Goal: Transaction & Acquisition: Book appointment/travel/reservation

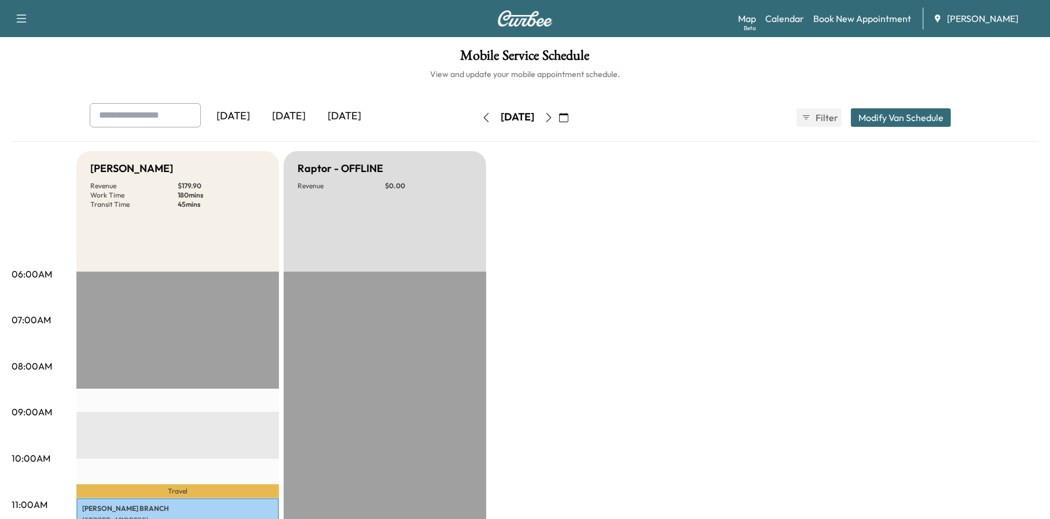
click at [574, 116] on button "button" at bounding box center [564, 117] width 20 height 19
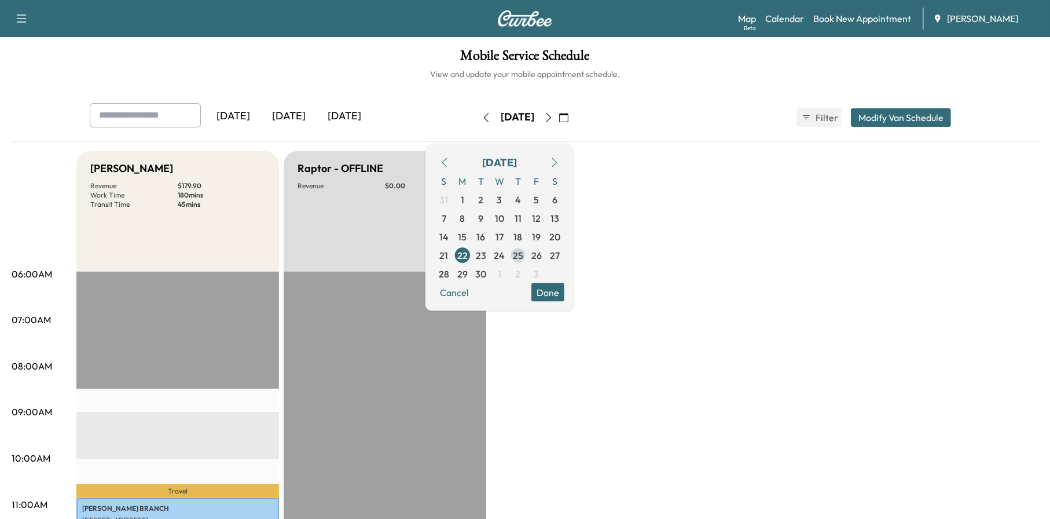
click at [523, 256] on span "25" at bounding box center [518, 255] width 10 height 14
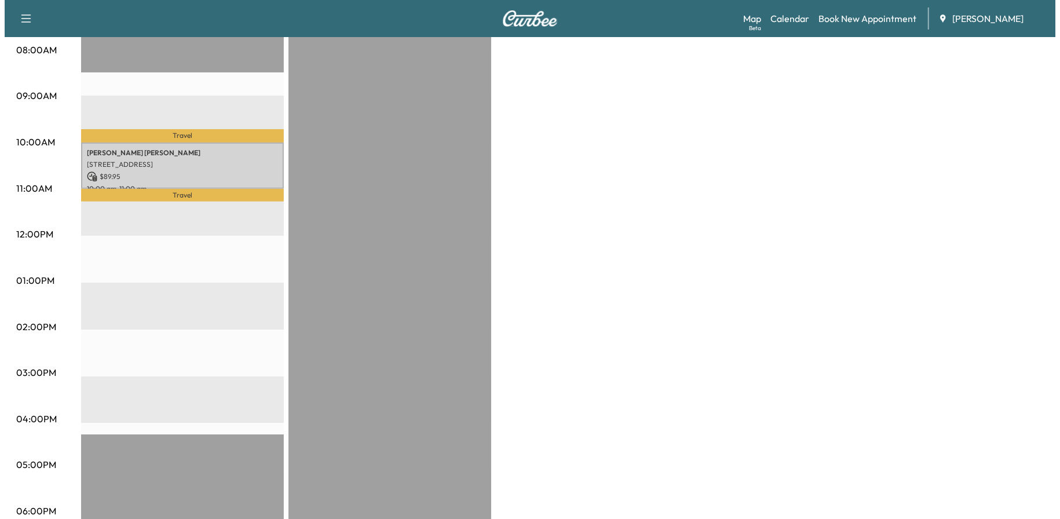
scroll to position [289, 0]
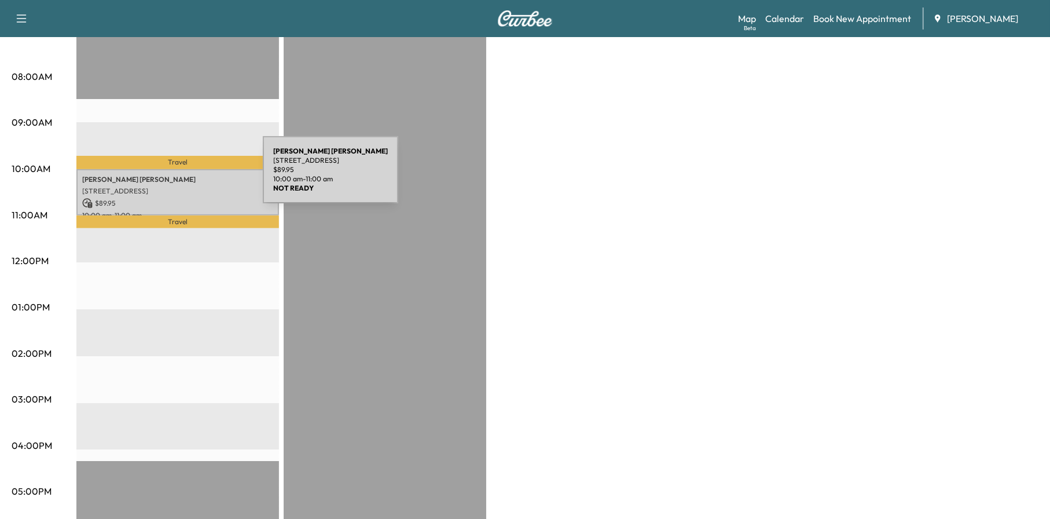
click at [176, 177] on p "[PERSON_NAME][DEMOGRAPHIC_DATA] [PERSON_NAME]" at bounding box center [177, 179] width 191 height 9
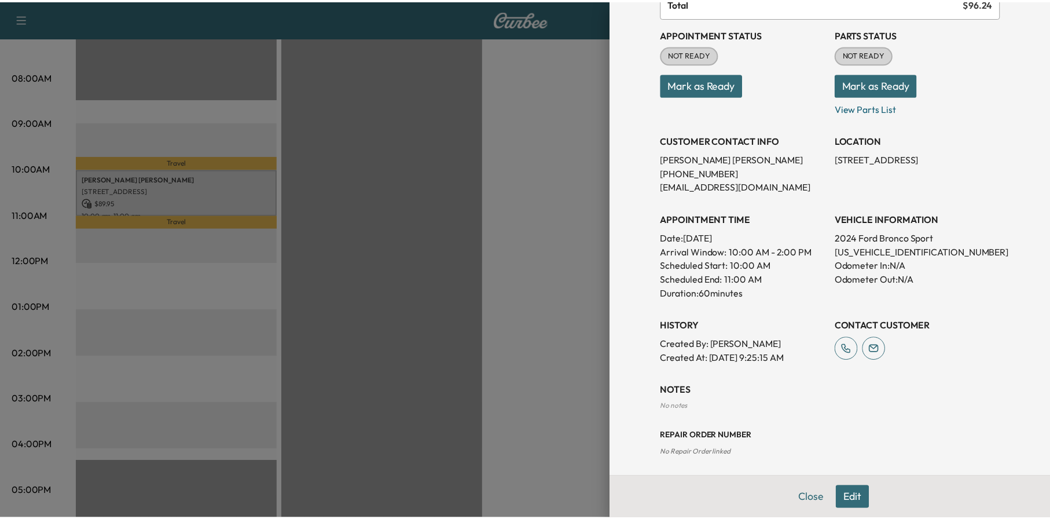
scroll to position [122, 0]
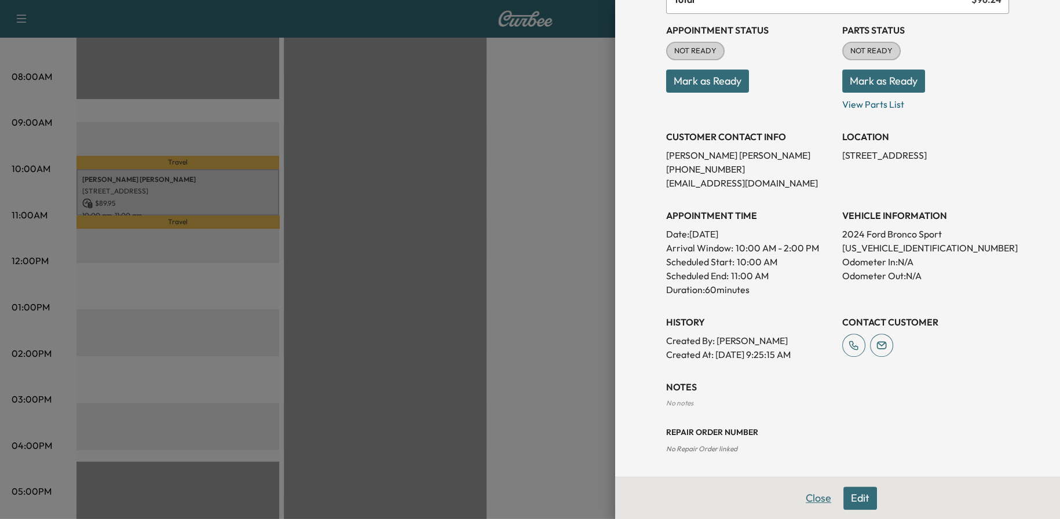
click at [805, 496] on button "Close" at bounding box center [818, 497] width 41 height 23
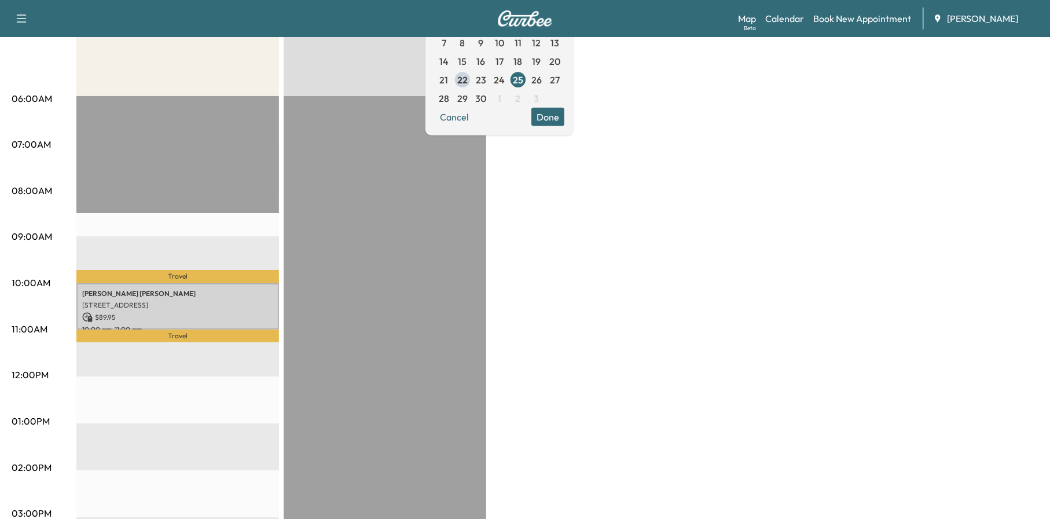
scroll to position [0, 0]
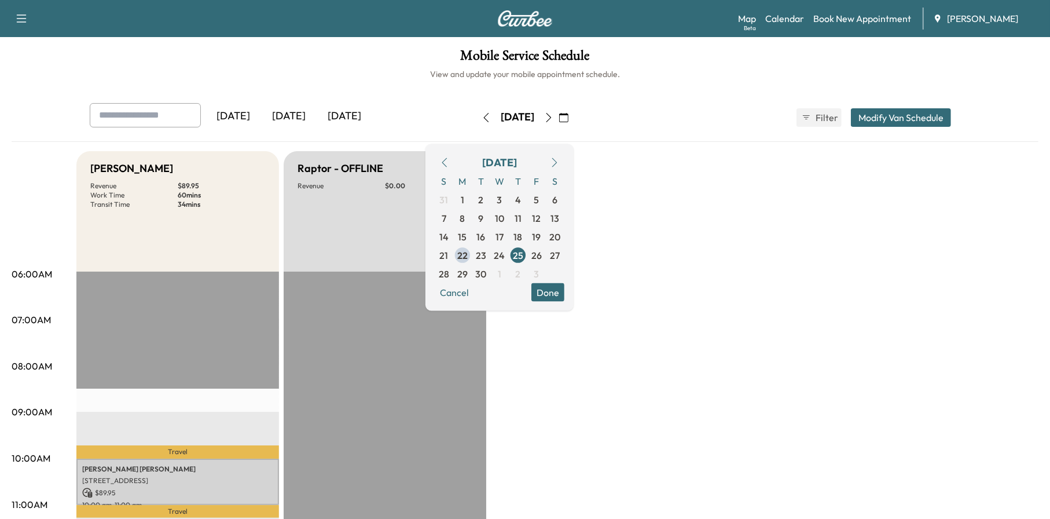
click at [482, 114] on icon "button" at bounding box center [486, 117] width 9 height 9
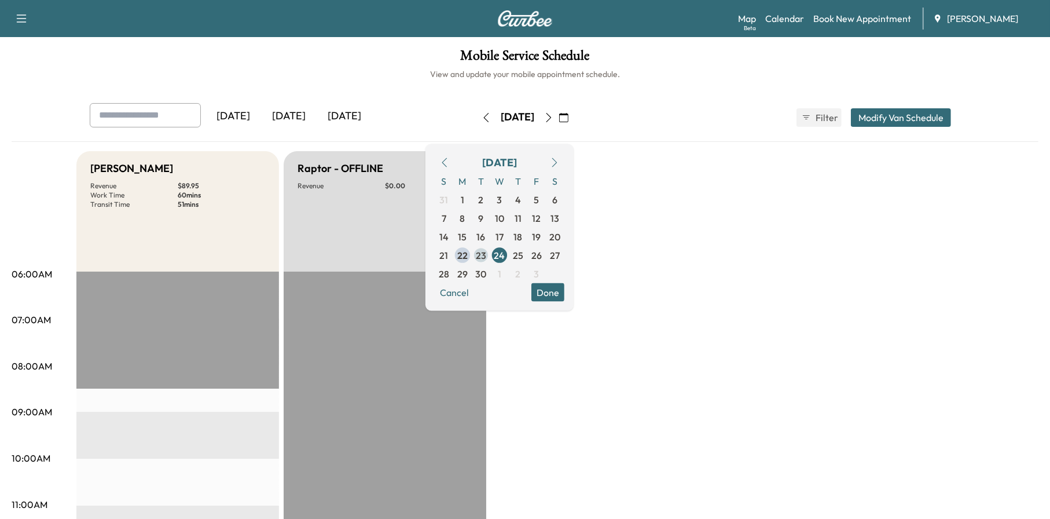
click at [490, 258] on span "23" at bounding box center [481, 254] width 19 height 19
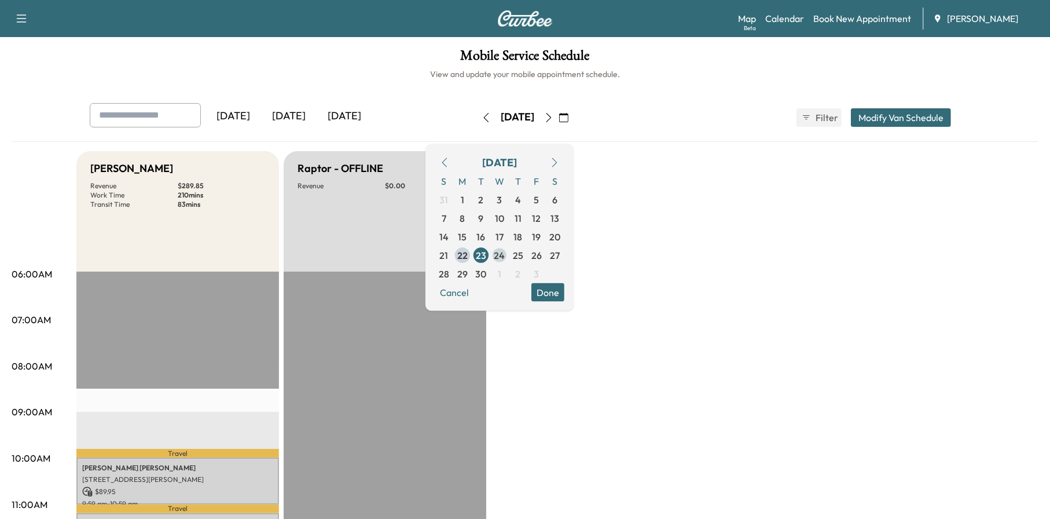
click at [505, 256] on span "24" at bounding box center [499, 255] width 11 height 14
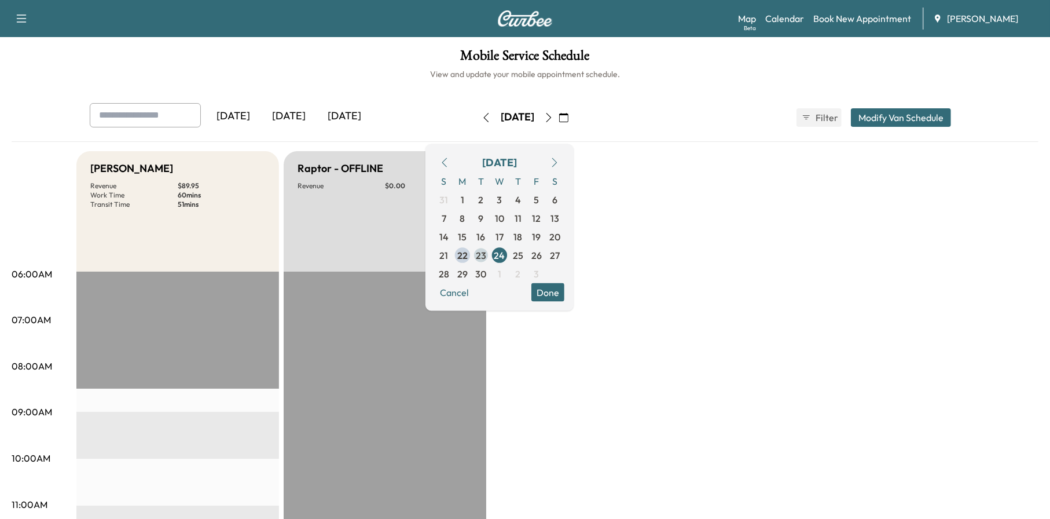
click at [490, 254] on span "23" at bounding box center [481, 254] width 19 height 19
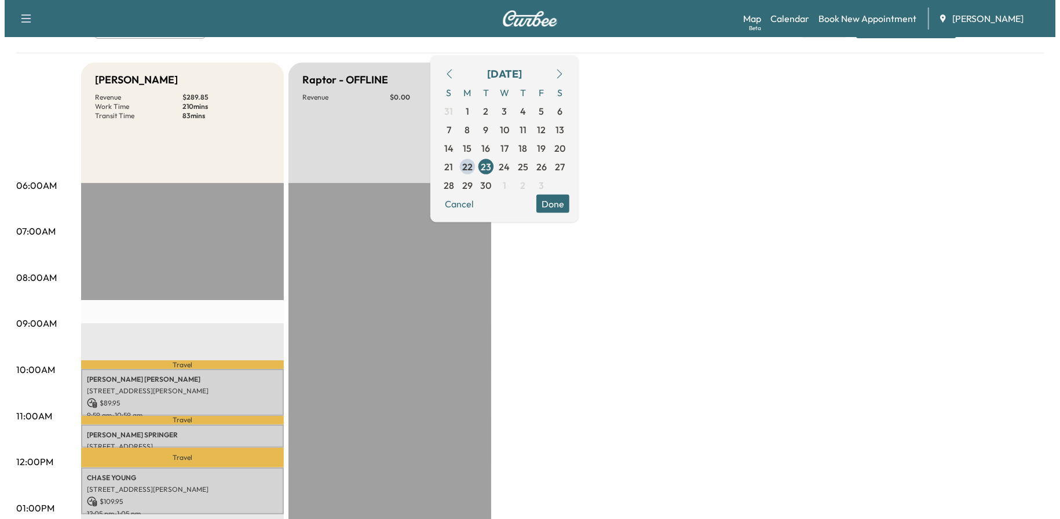
scroll to position [174, 0]
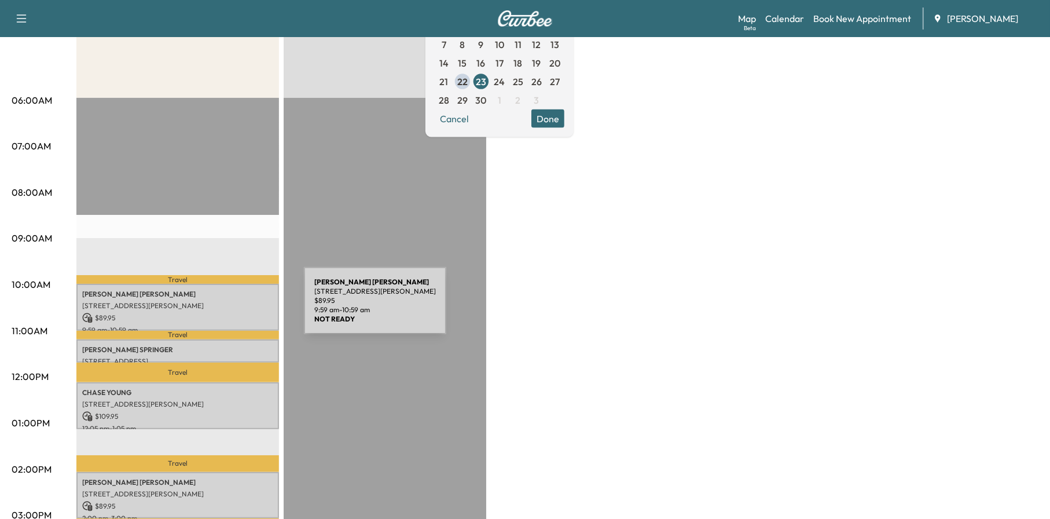
click at [215, 301] on p "[STREET_ADDRESS][PERSON_NAME]" at bounding box center [177, 305] width 191 height 9
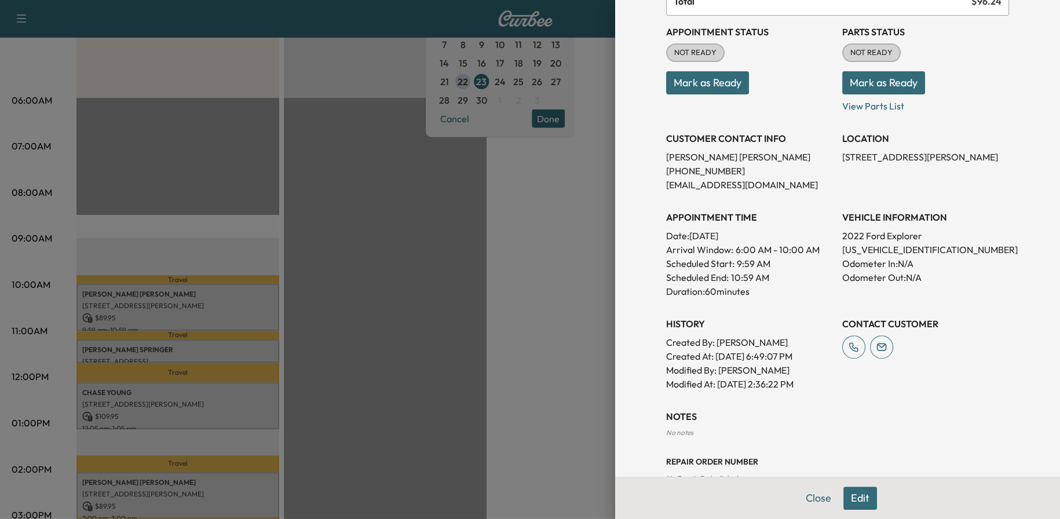
scroll to position [150, 0]
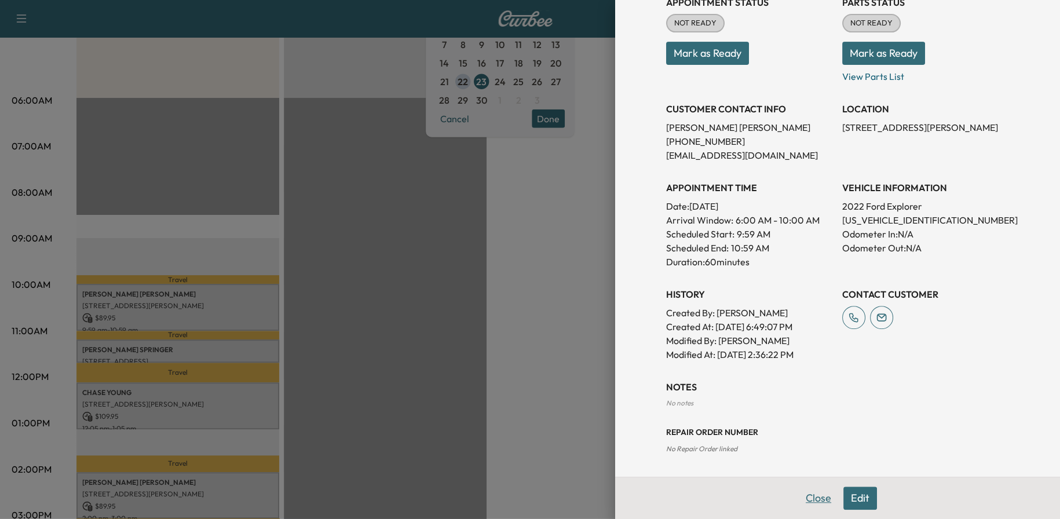
click at [803, 498] on button "Close" at bounding box center [818, 497] width 41 height 23
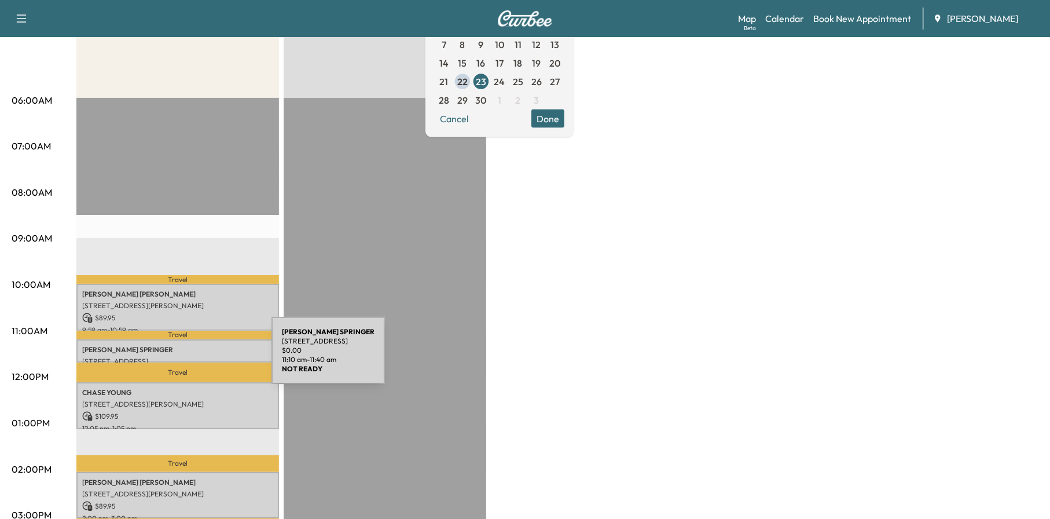
click at [186, 357] on p "[STREET_ADDRESS]" at bounding box center [177, 361] width 191 height 9
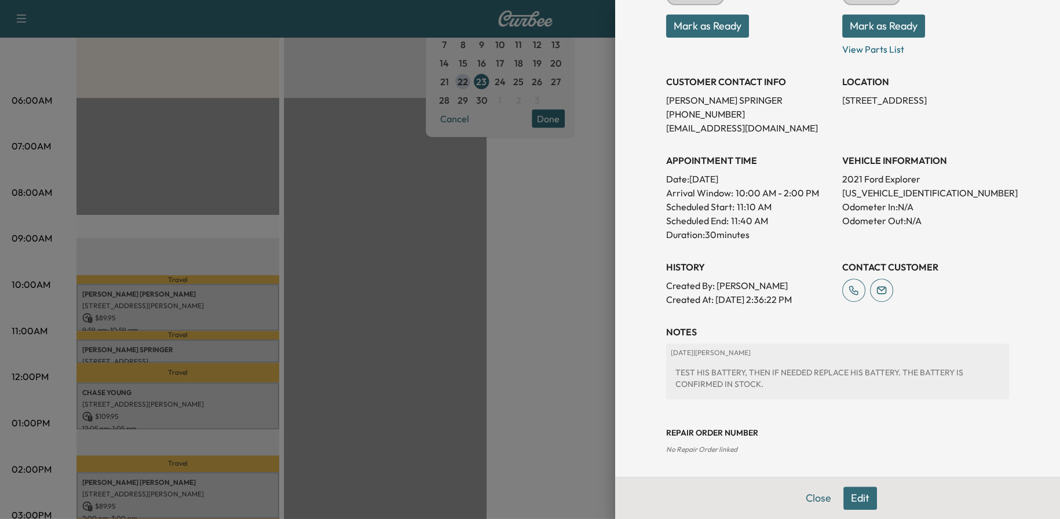
scroll to position [178, 0]
click at [811, 499] on button "Close" at bounding box center [818, 497] width 41 height 23
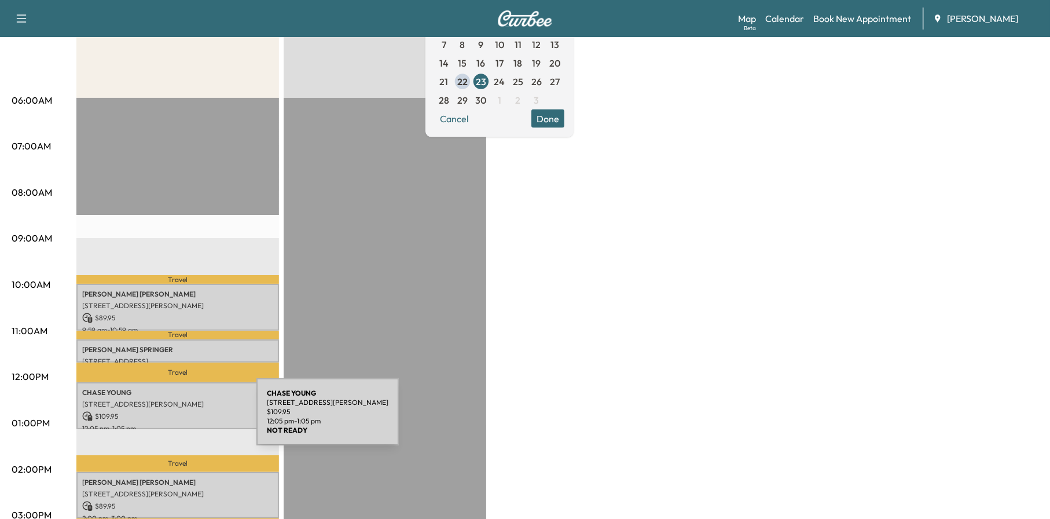
click at [159, 413] on p "$ 109.95" at bounding box center [177, 416] width 191 height 10
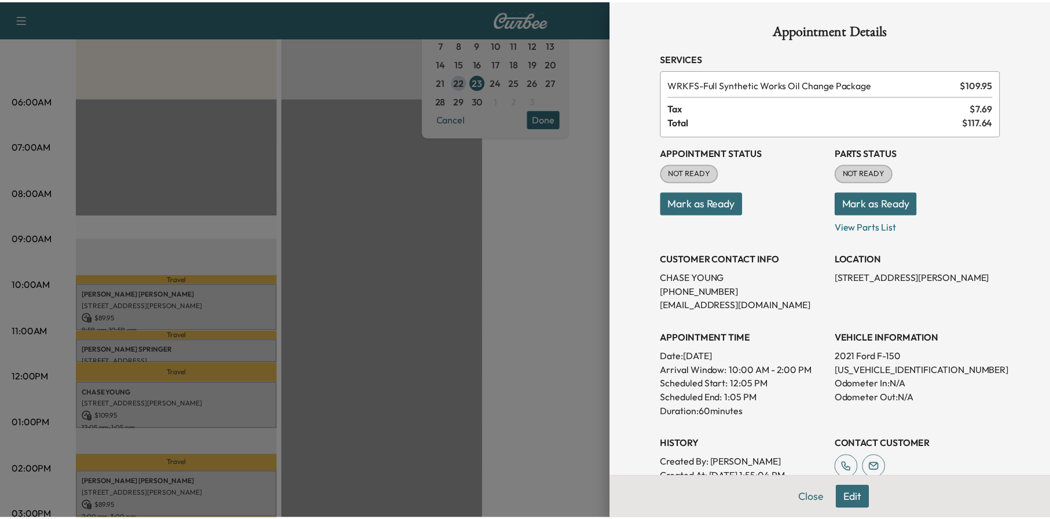
scroll to position [150, 0]
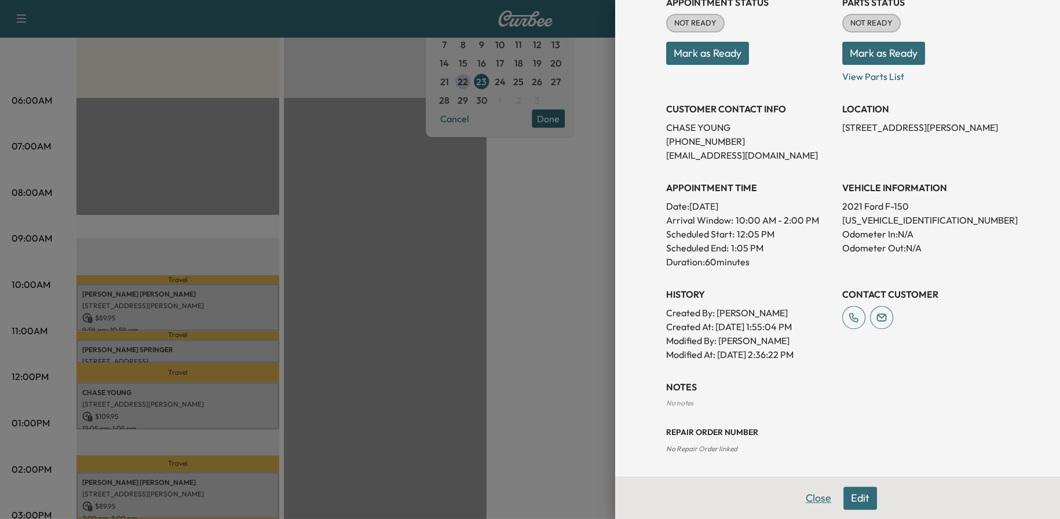
click at [813, 494] on button "Close" at bounding box center [818, 497] width 41 height 23
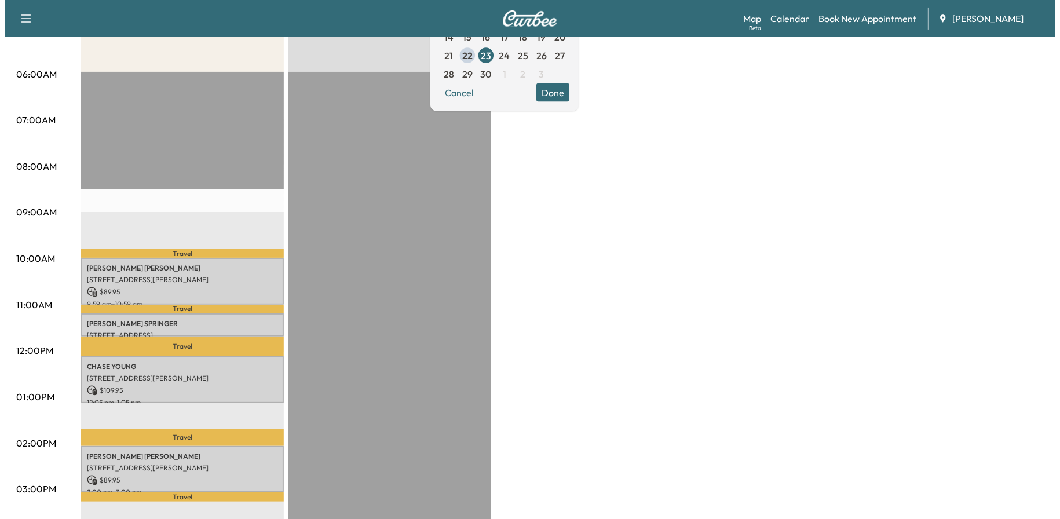
scroll to position [511, 0]
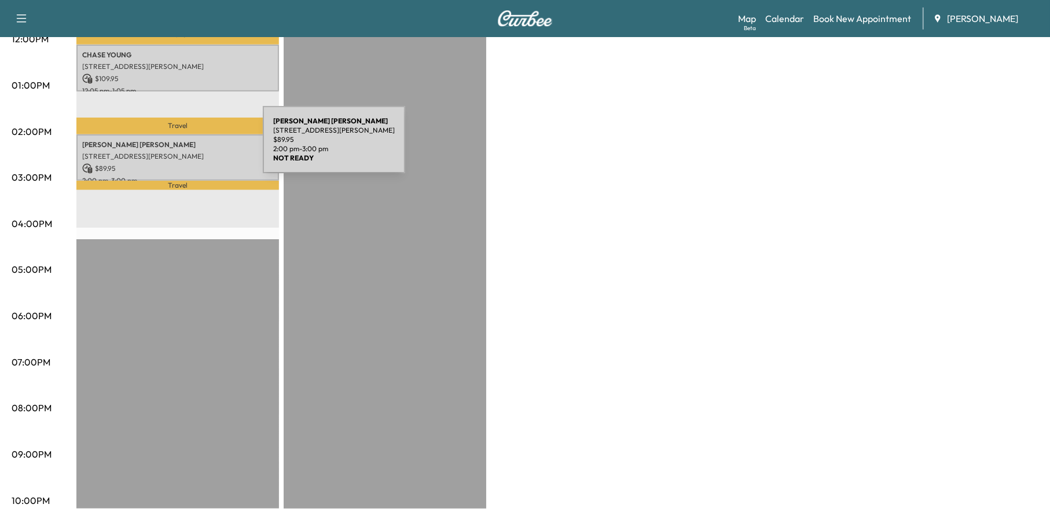
click at [176, 152] on p "[STREET_ADDRESS][PERSON_NAME]" at bounding box center [177, 156] width 191 height 9
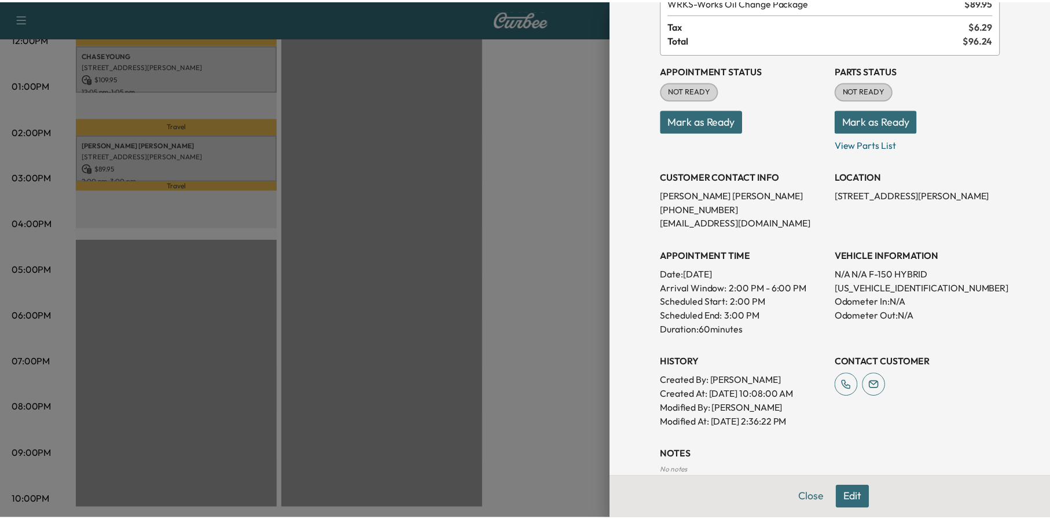
scroll to position [150, 0]
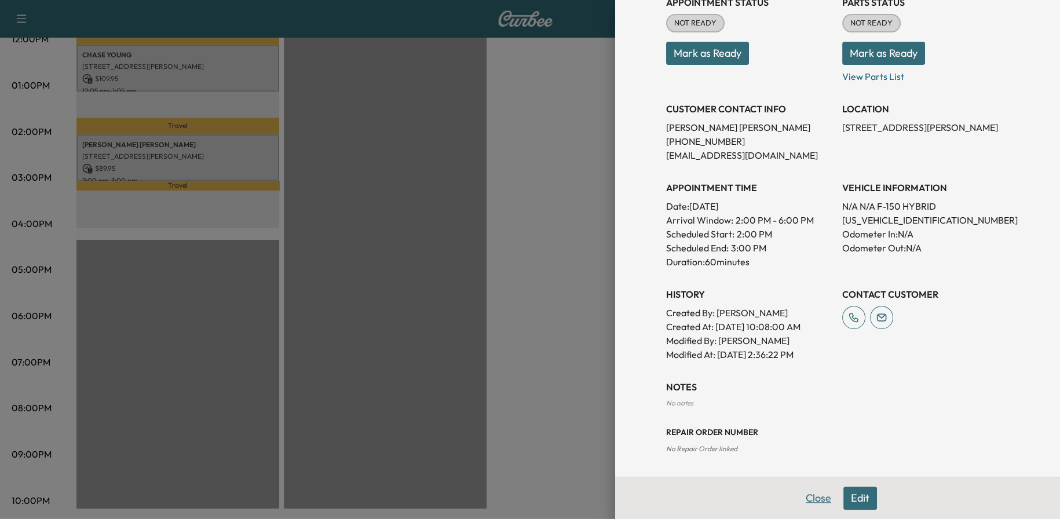
click at [810, 500] on button "Close" at bounding box center [818, 497] width 41 height 23
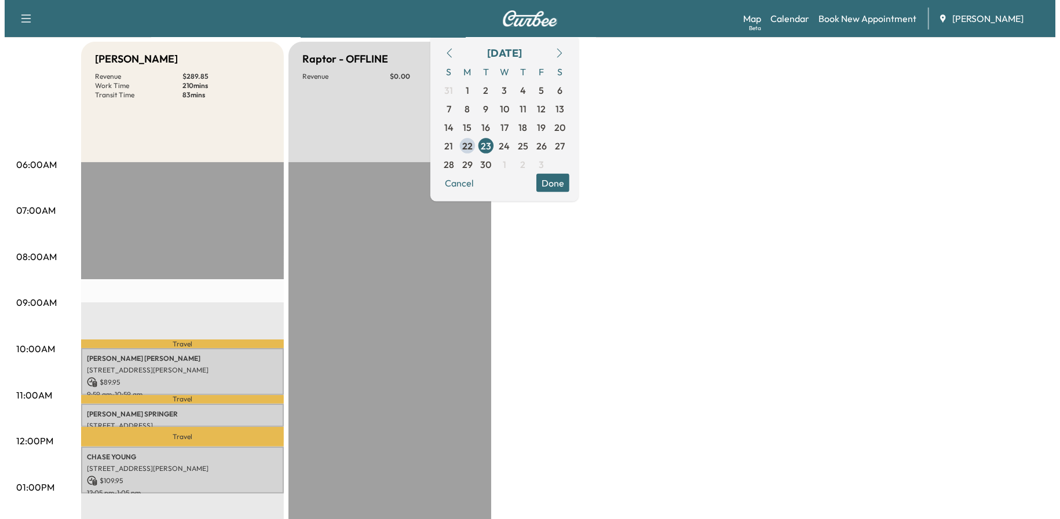
scroll to position [106, 0]
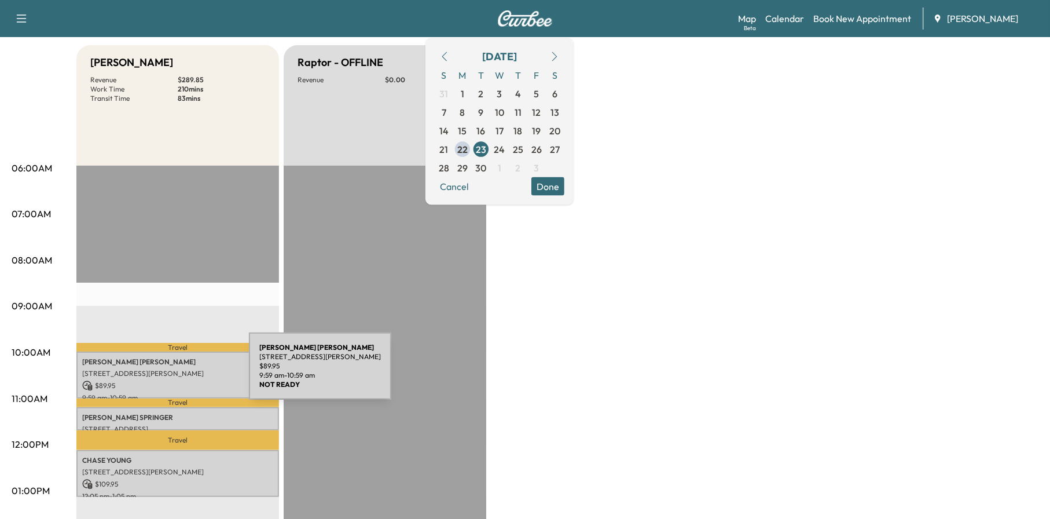
click at [162, 372] on p "[STREET_ADDRESS][PERSON_NAME]" at bounding box center [177, 373] width 191 height 9
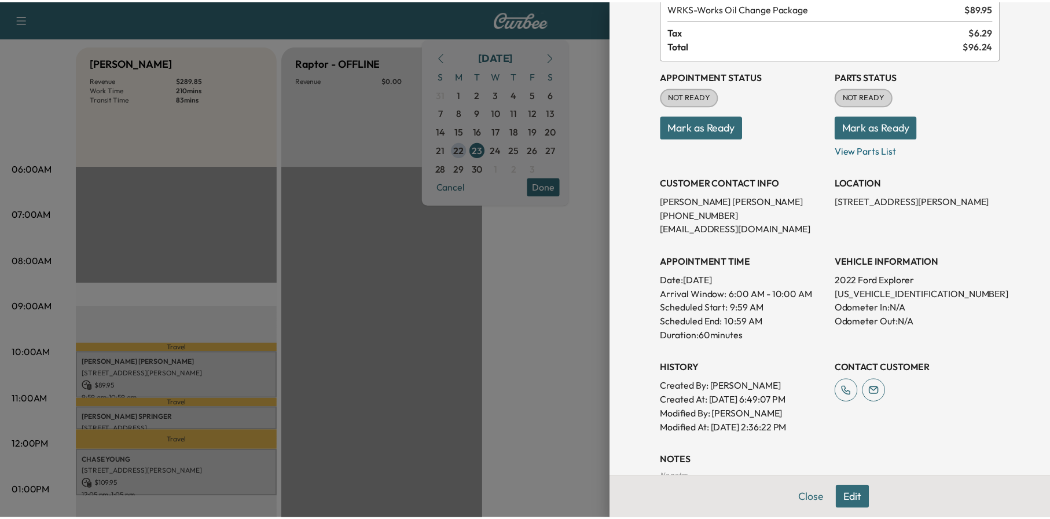
scroll to position [150, 0]
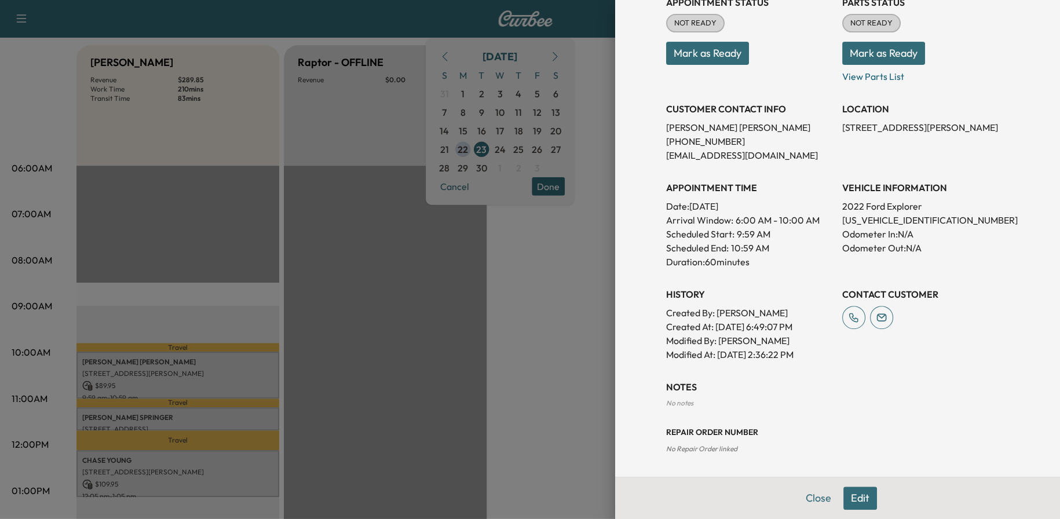
click at [811, 498] on button "Close" at bounding box center [818, 497] width 41 height 23
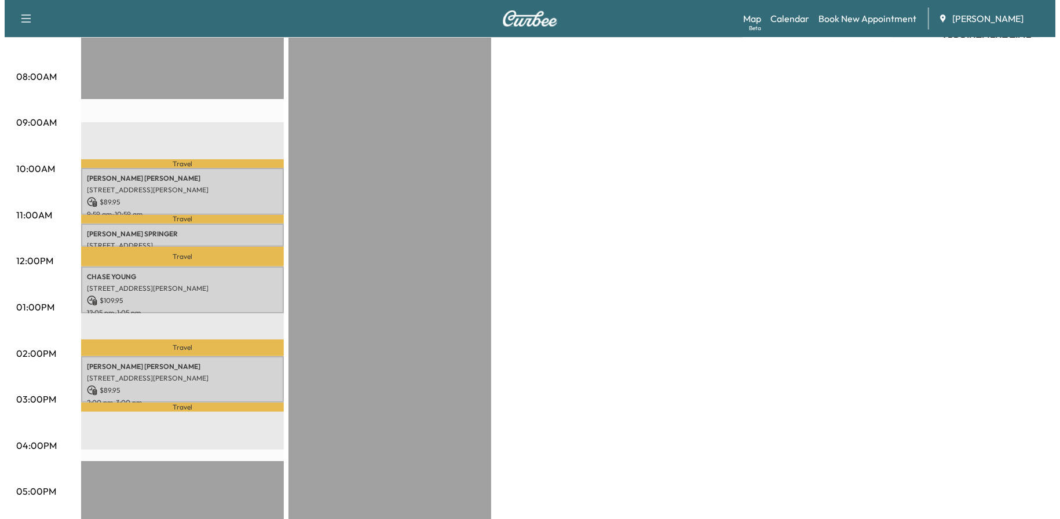
scroll to position [232, 0]
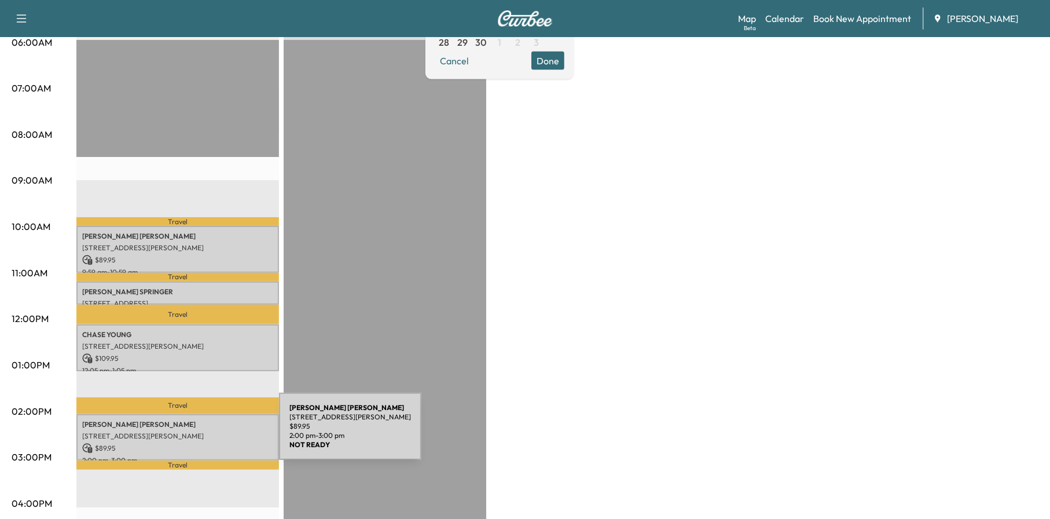
click at [192, 433] on p "[STREET_ADDRESS][PERSON_NAME]" at bounding box center [177, 435] width 191 height 9
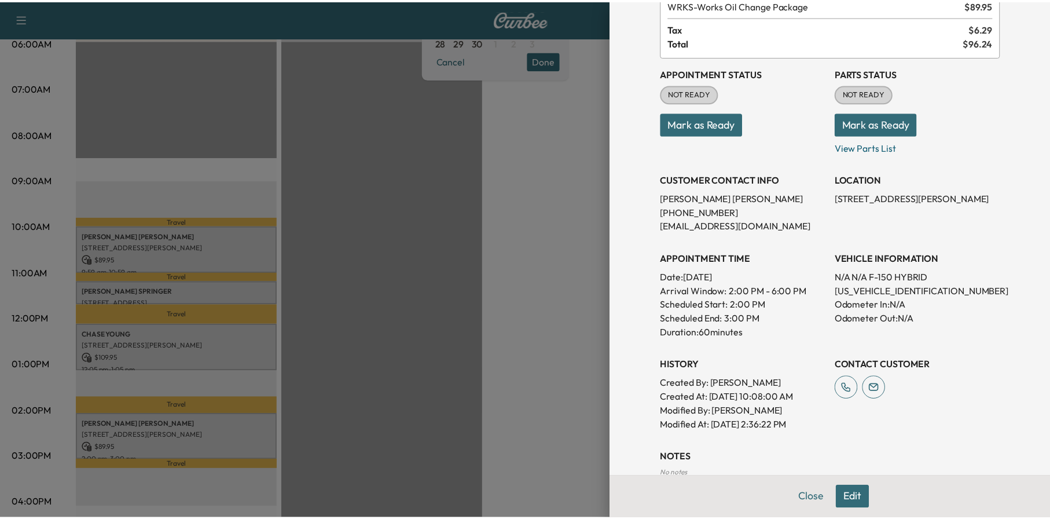
scroll to position [150, 0]
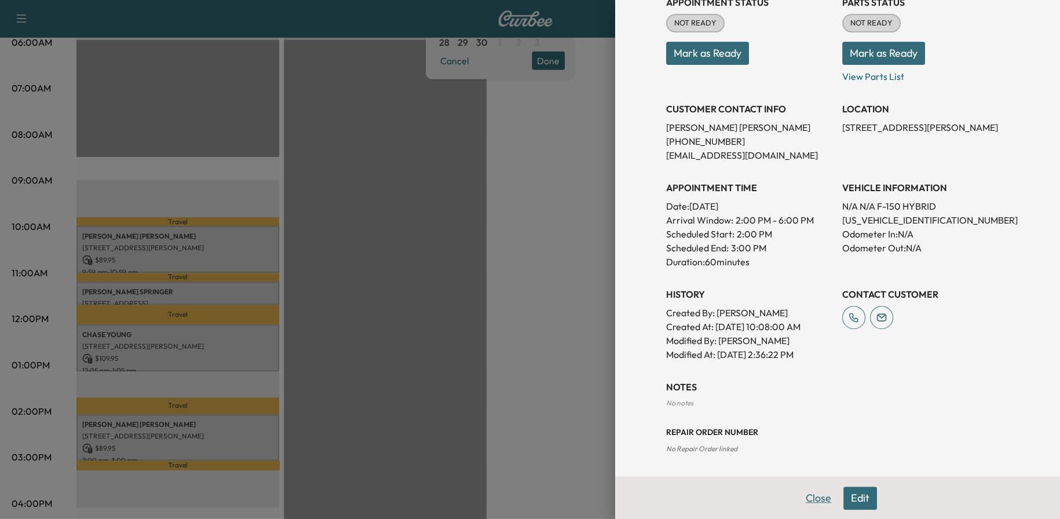
click at [813, 493] on button "Close" at bounding box center [818, 497] width 41 height 23
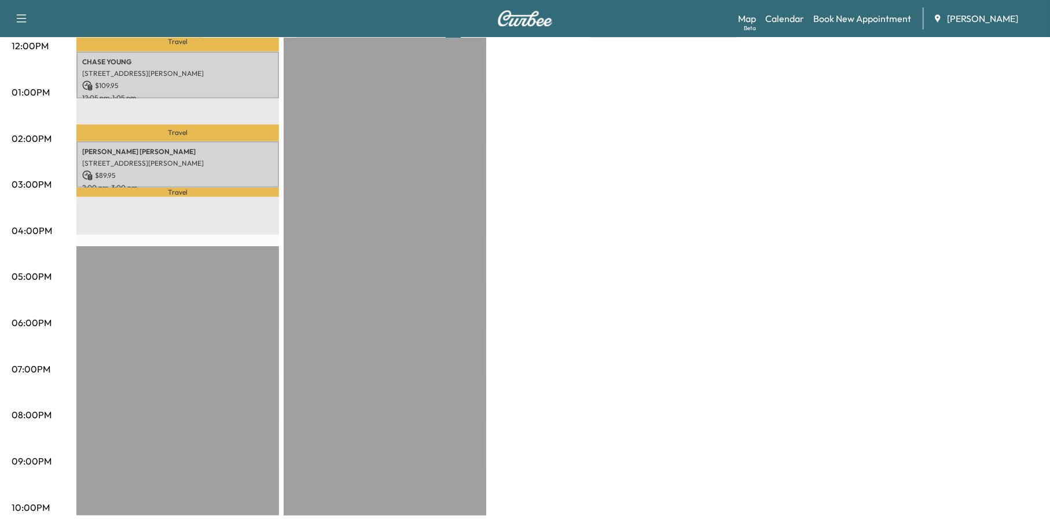
scroll to position [511, 0]
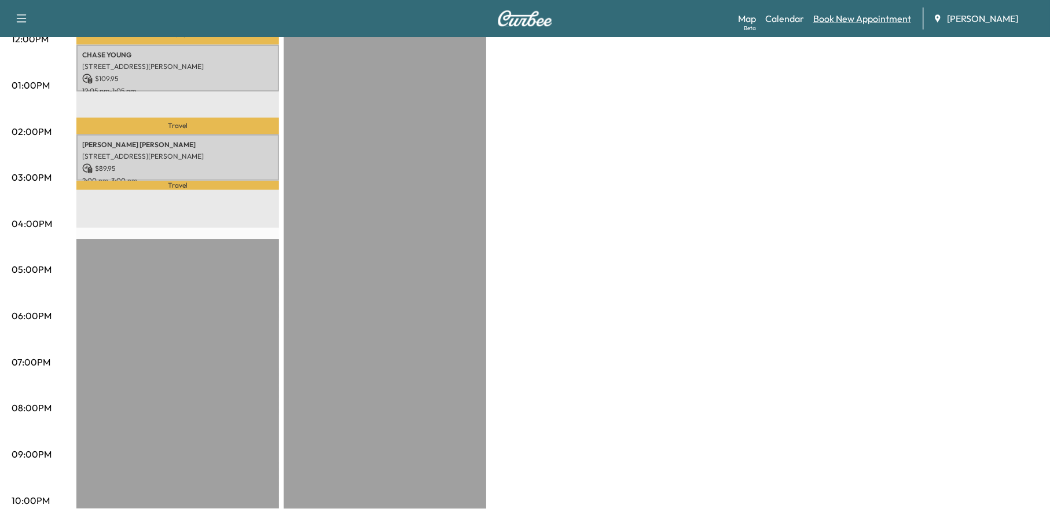
click at [853, 17] on link "Book New Appointment" at bounding box center [862, 19] width 98 height 14
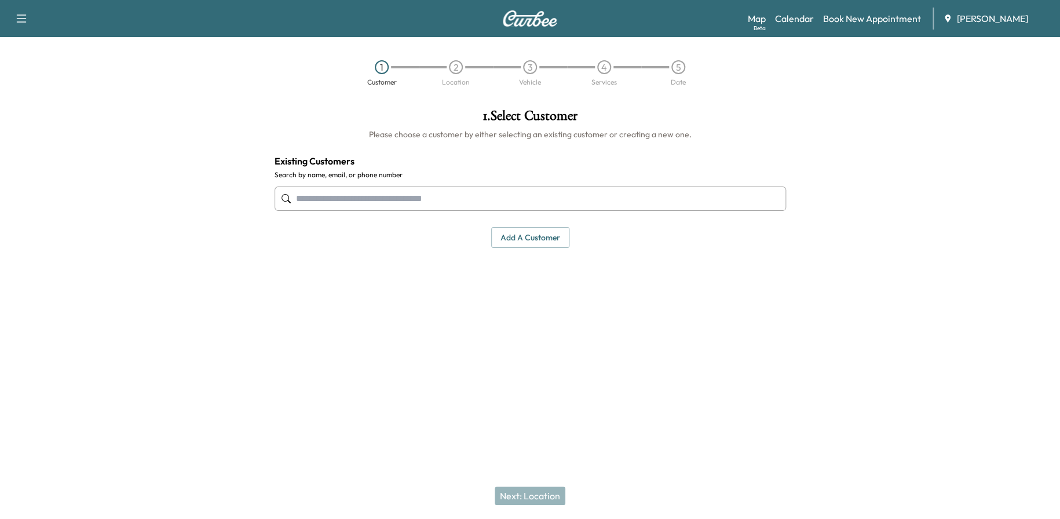
paste input "**********"
drag, startPoint x: 366, startPoint y: 200, endPoint x: 222, endPoint y: 204, distance: 144.2
click at [222, 204] on div "**********" at bounding box center [530, 229] width 1060 height 259
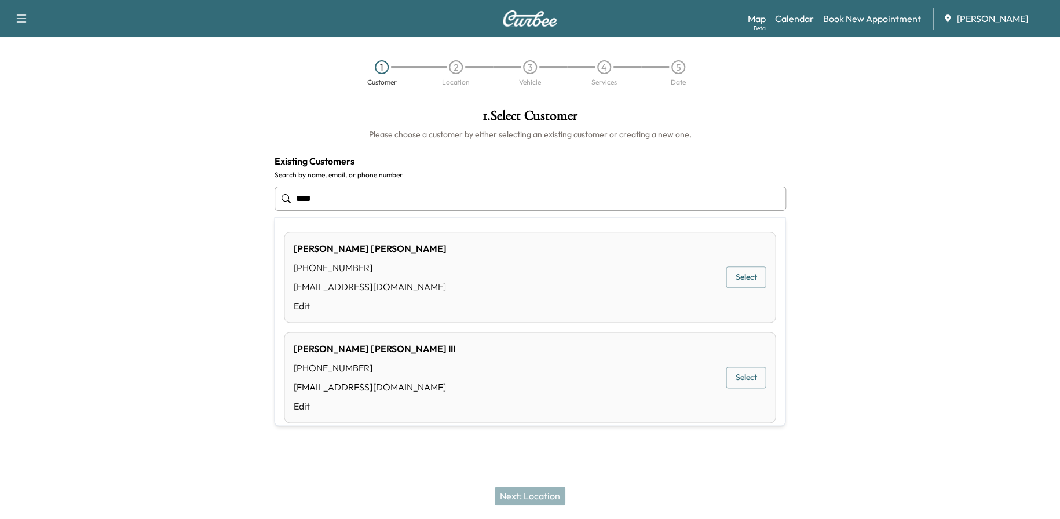
click at [725, 280] on button "Select" at bounding box center [745, 276] width 40 height 21
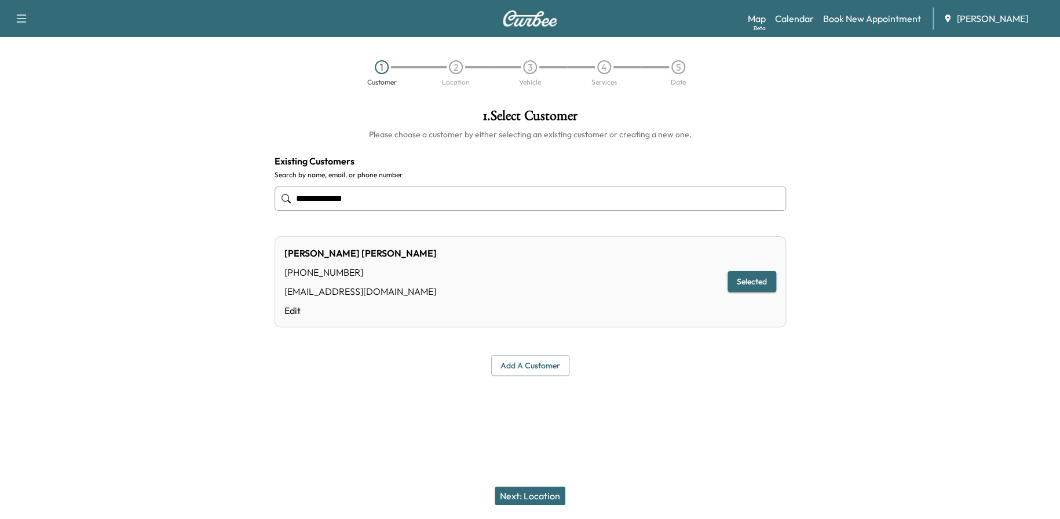
type input "**********"
click at [548, 489] on button "Next: Location" at bounding box center [529, 495] width 71 height 19
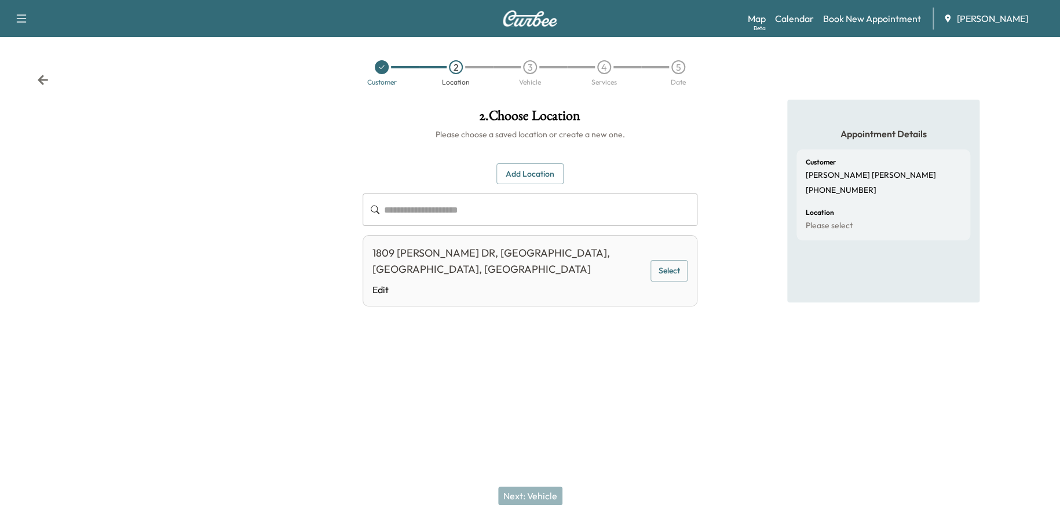
click at [669, 261] on button "Select" at bounding box center [668, 270] width 37 height 21
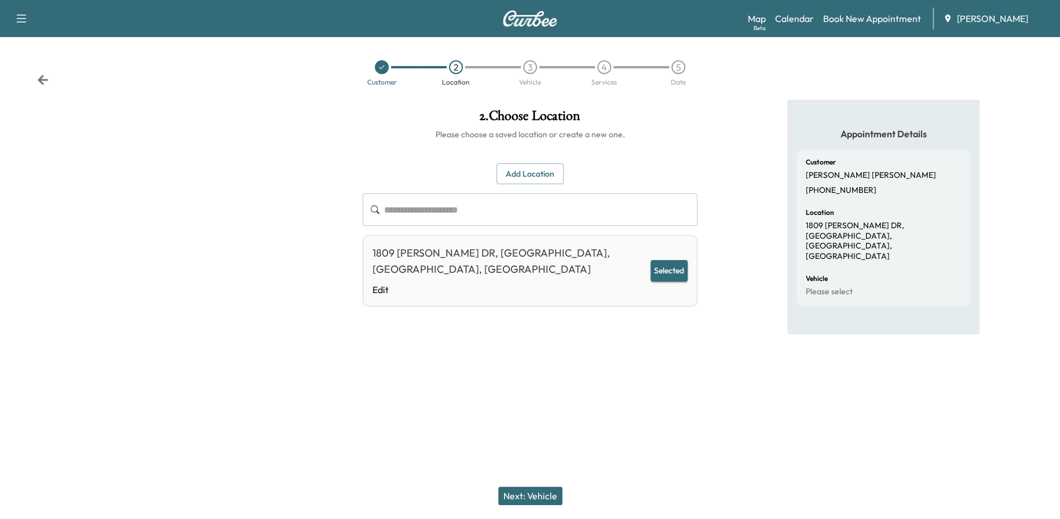
click at [523, 481] on div "Next: Vehicle" at bounding box center [530, 495] width 1060 height 46
click at [524, 489] on button "Next: Vehicle" at bounding box center [530, 495] width 64 height 19
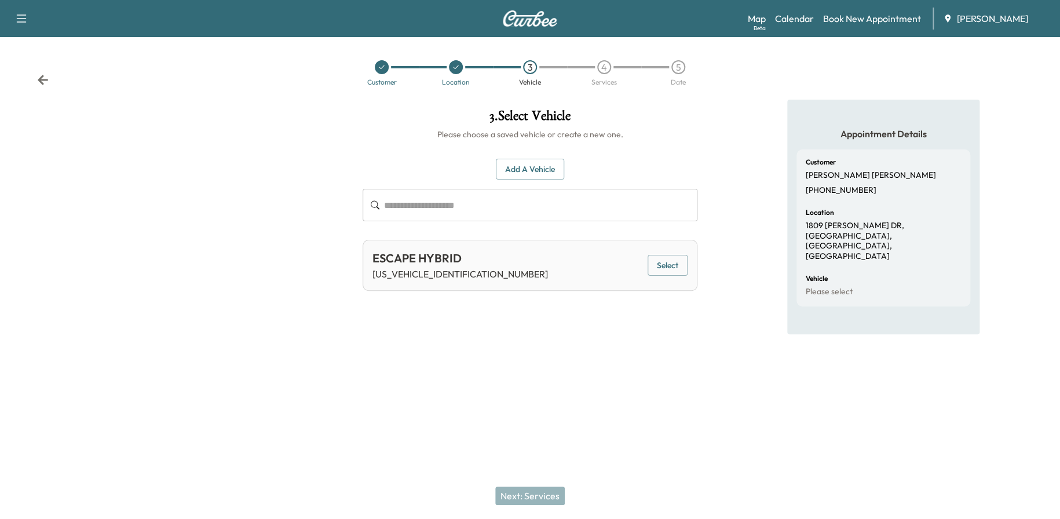
click at [519, 157] on div "Add a Vehicle ​ ESCAPE HYBRID [US_VEHICLE_IDENTIFICATION_NUMBER] Select Add a V…" at bounding box center [529, 215] width 335 height 151
click at [517, 167] on button "Add a Vehicle" at bounding box center [530, 169] width 68 height 21
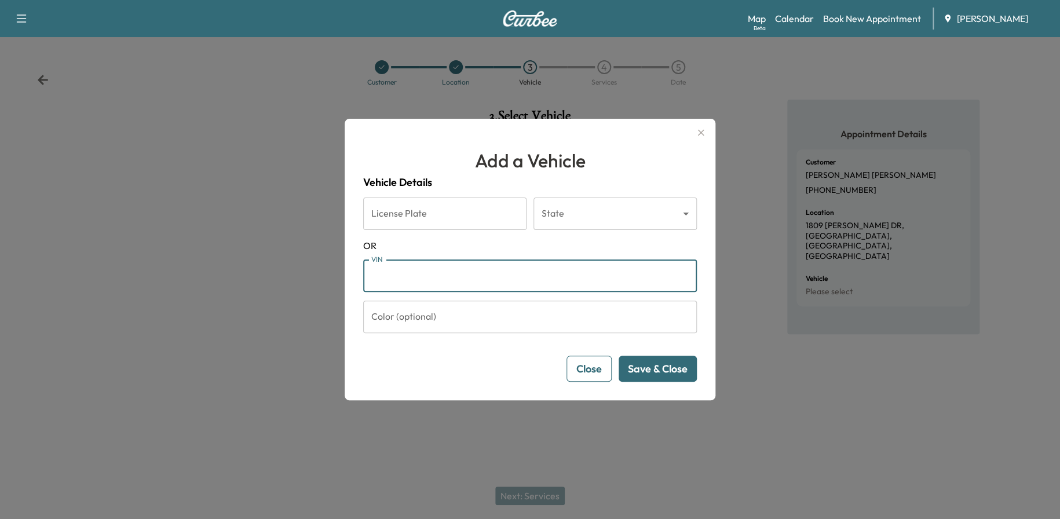
paste input "**********"
type input "**********"
click at [657, 370] on button "Save & Close" at bounding box center [657, 368] width 78 height 26
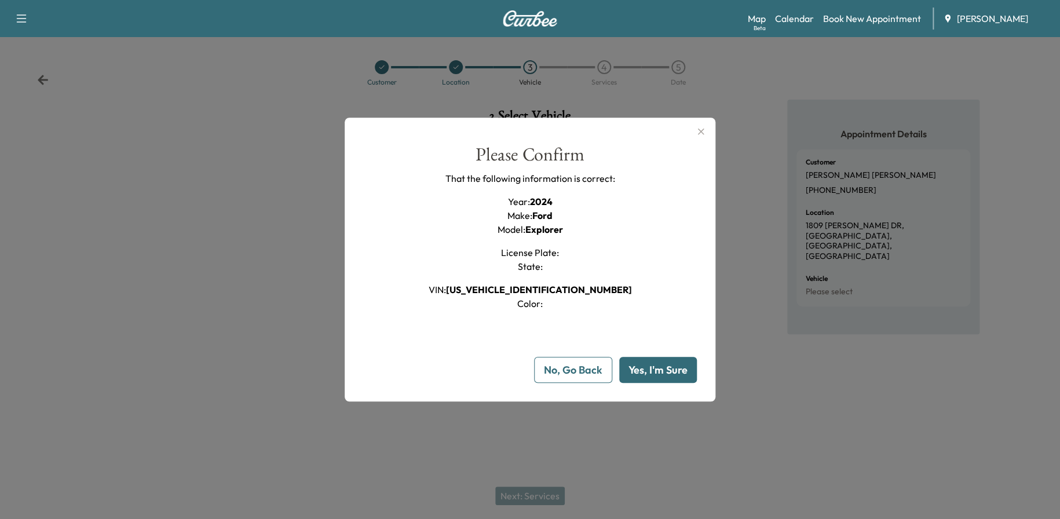
click at [666, 366] on button "Yes, I'm Sure" at bounding box center [658, 370] width 78 height 26
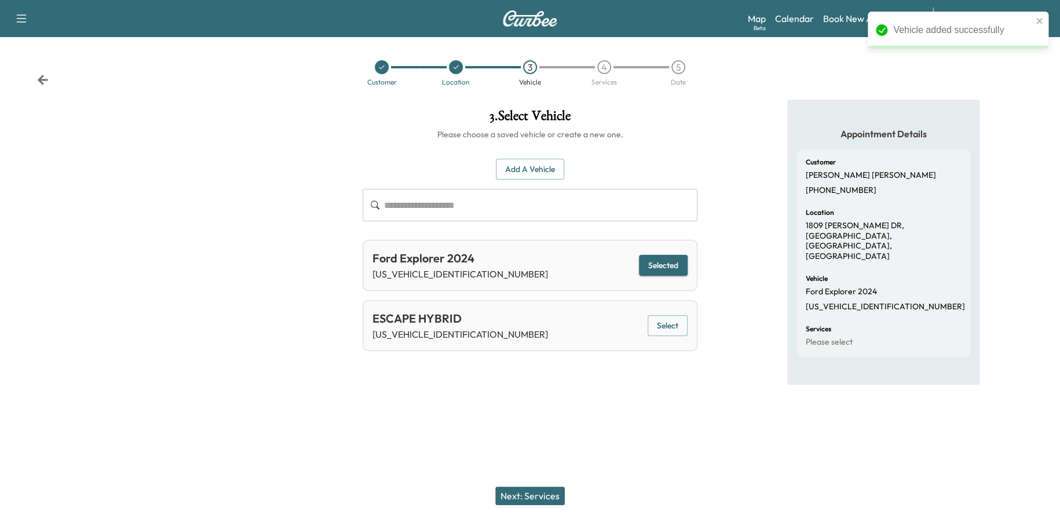
click at [552, 491] on button "Next: Services" at bounding box center [529, 495] width 69 height 19
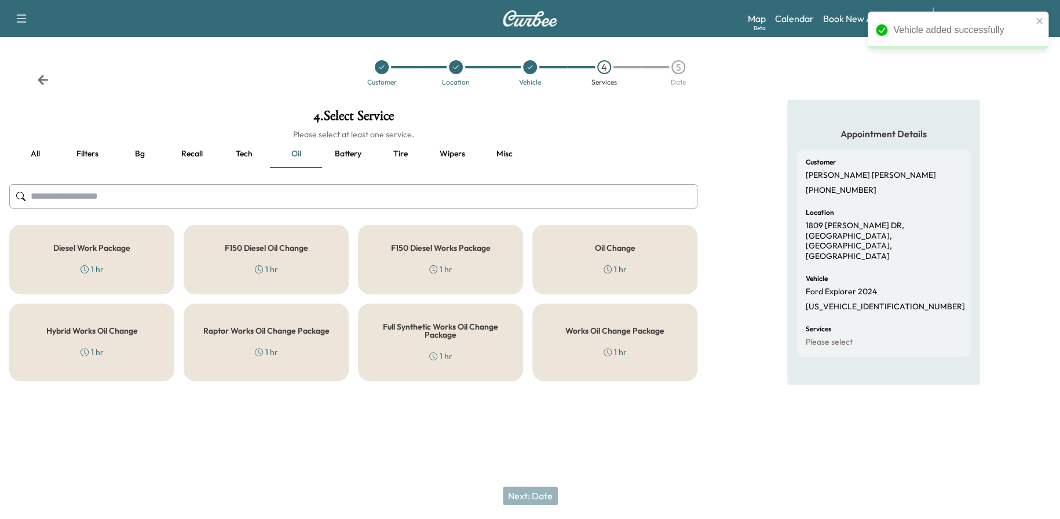
click at [597, 341] on div "Works Oil Change Package 1 hr" at bounding box center [614, 342] width 165 height 78
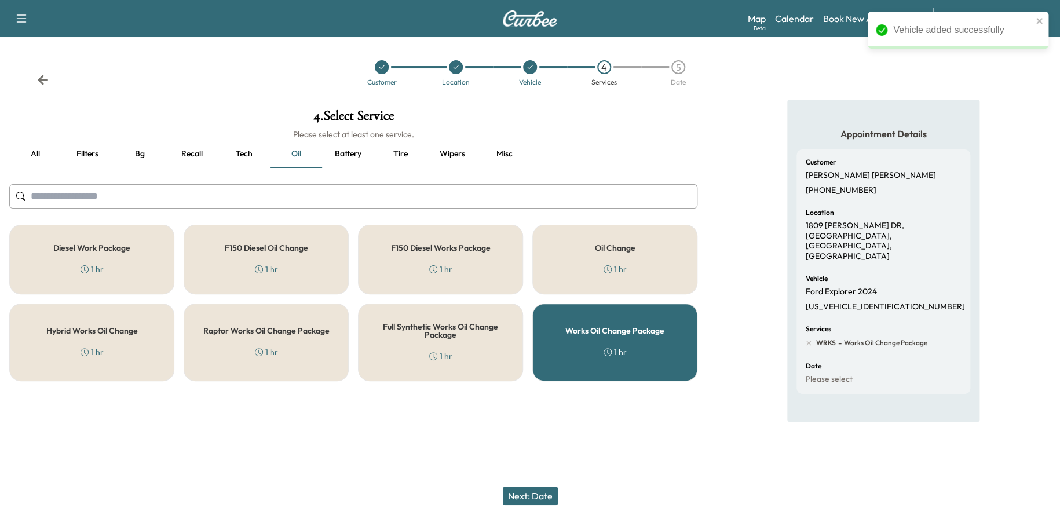
click at [533, 492] on button "Next: Date" at bounding box center [530, 495] width 55 height 19
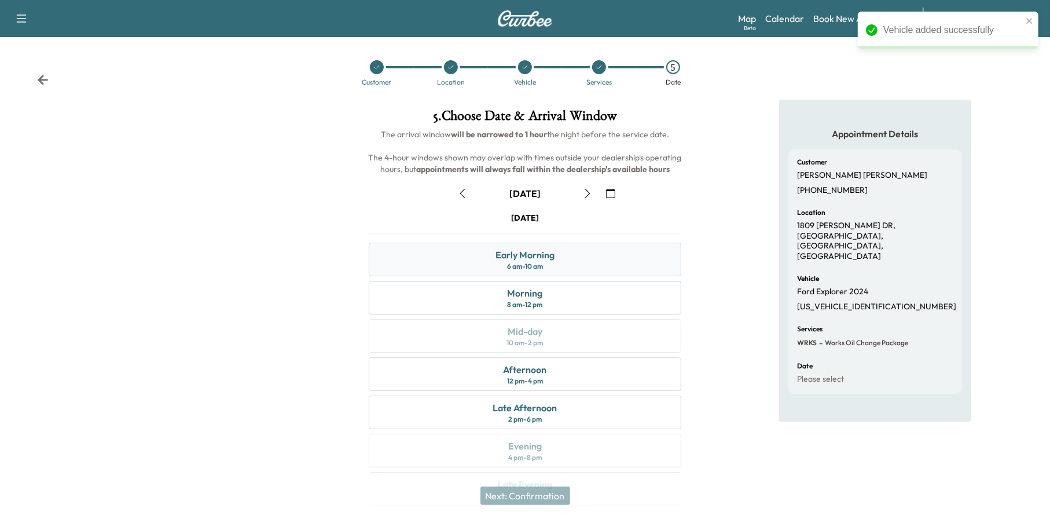
click at [581, 261] on div "Early Morning 6 am - 10 am" at bounding box center [525, 260] width 313 height 34
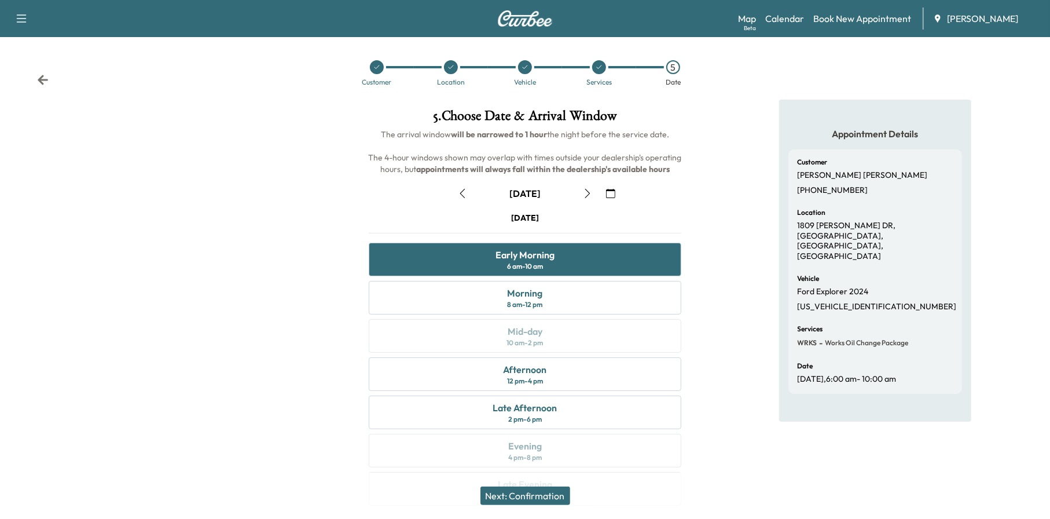
click at [535, 499] on button "Next: Confirmation" at bounding box center [526, 495] width 90 height 19
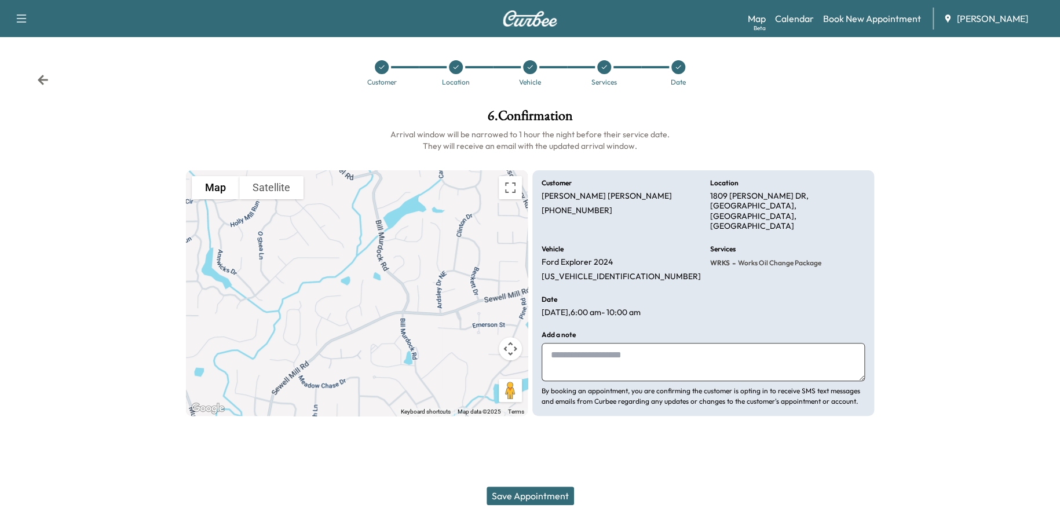
click at [576, 348] on textarea at bounding box center [702, 362] width 323 height 38
click at [666, 344] on textarea "**********" at bounding box center [702, 362] width 323 height 38
click at [555, 343] on textarea "**********" at bounding box center [702, 362] width 323 height 38
click at [547, 343] on textarea "**********" at bounding box center [702, 362] width 323 height 38
type textarea "**********"
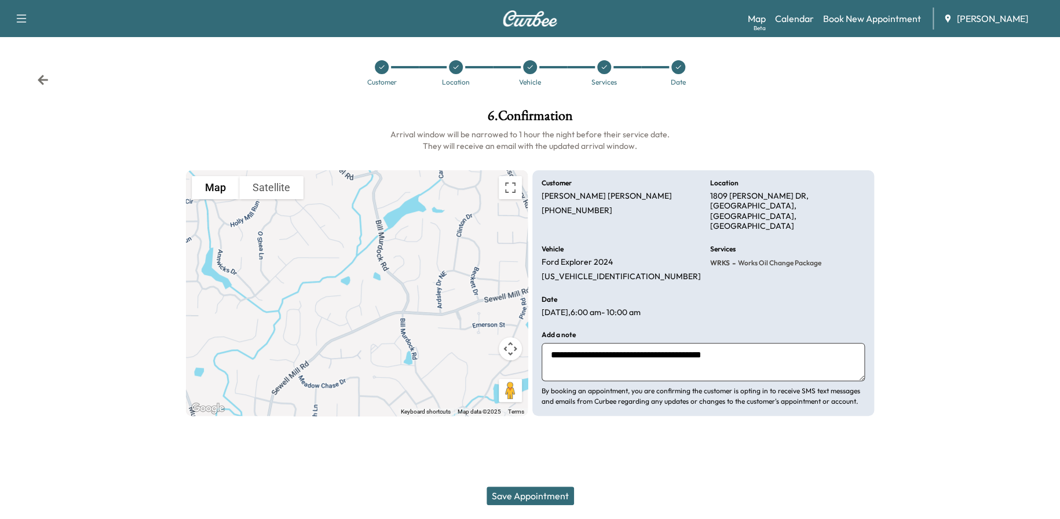
click at [557, 494] on button "Save Appointment" at bounding box center [529, 495] width 87 height 19
click at [36, 76] on div "Customer Location Vehicle Services Date" at bounding box center [530, 72] width 1060 height 53
click at [41, 78] on icon at bounding box center [43, 80] width 10 height 10
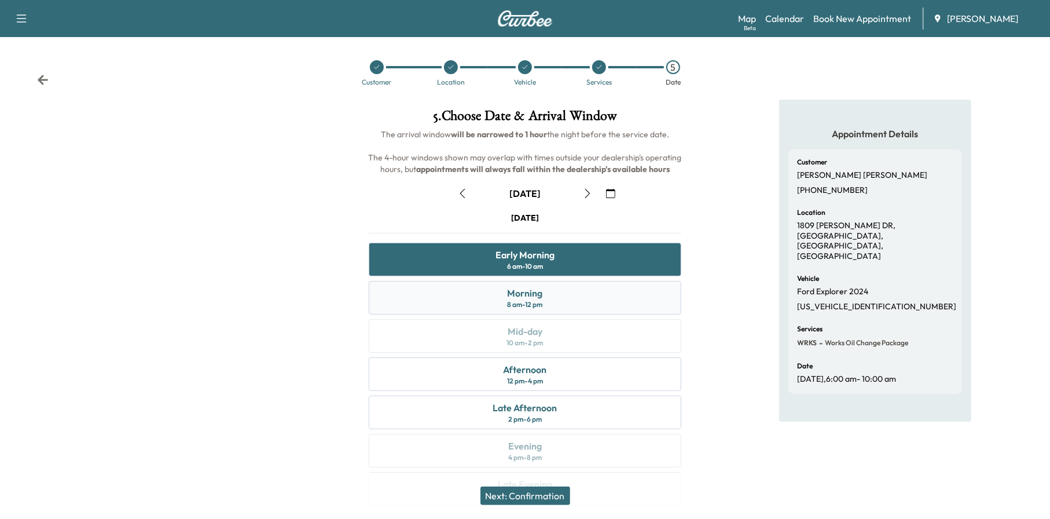
click at [556, 289] on div "Morning 8 am - 12 pm" at bounding box center [525, 298] width 313 height 34
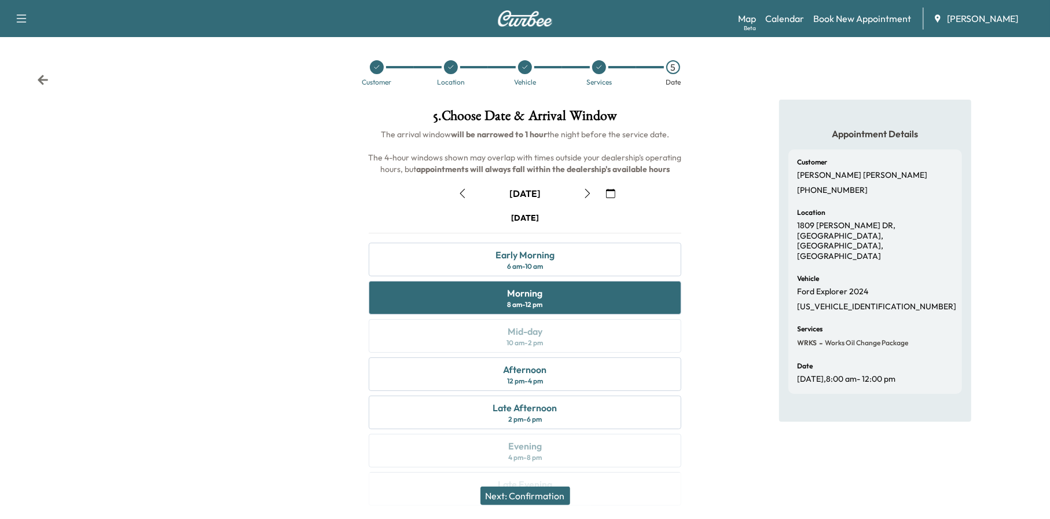
click at [560, 492] on button "Next: Confirmation" at bounding box center [526, 495] width 90 height 19
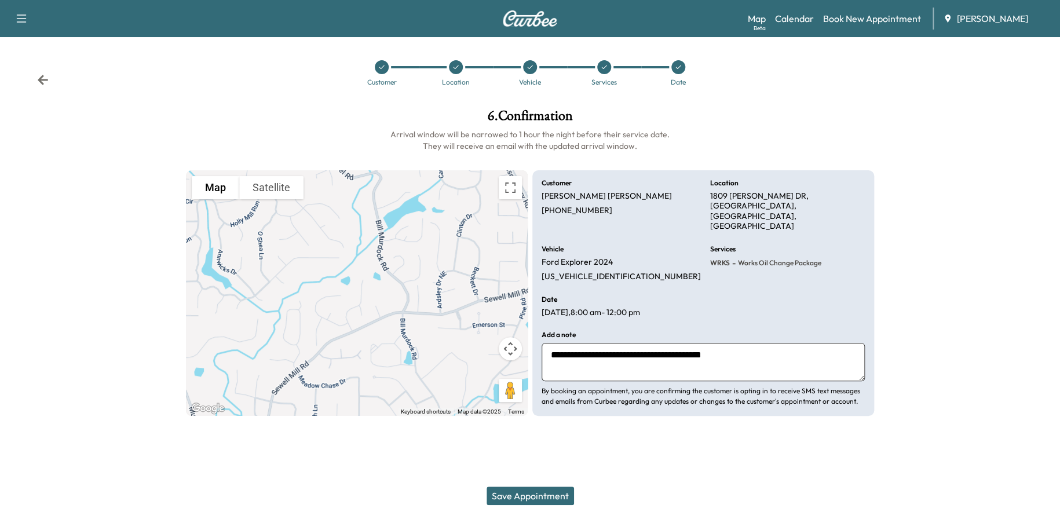
click at [542, 494] on button "Save Appointment" at bounding box center [529, 495] width 87 height 19
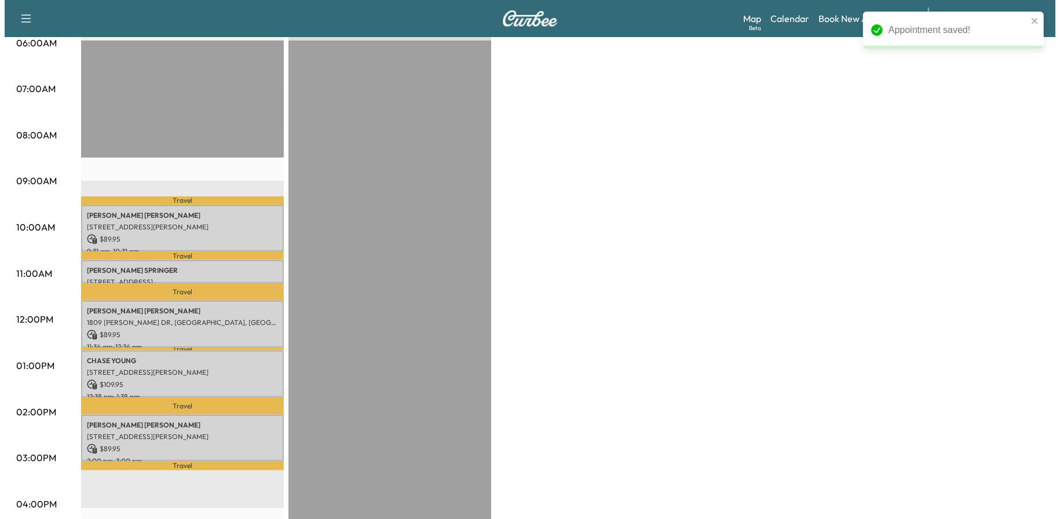
scroll to position [232, 0]
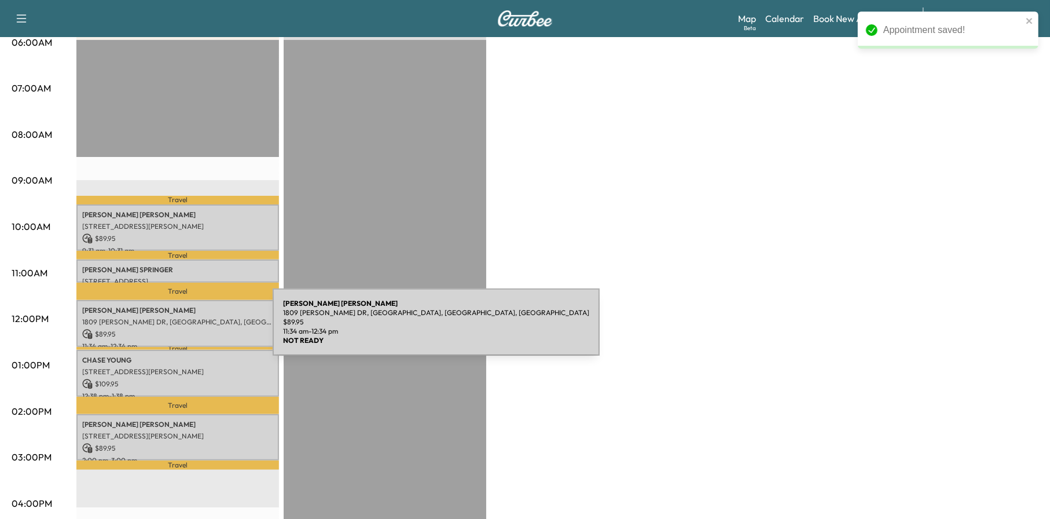
click at [185, 329] on p "$ 89.95" at bounding box center [177, 334] width 191 height 10
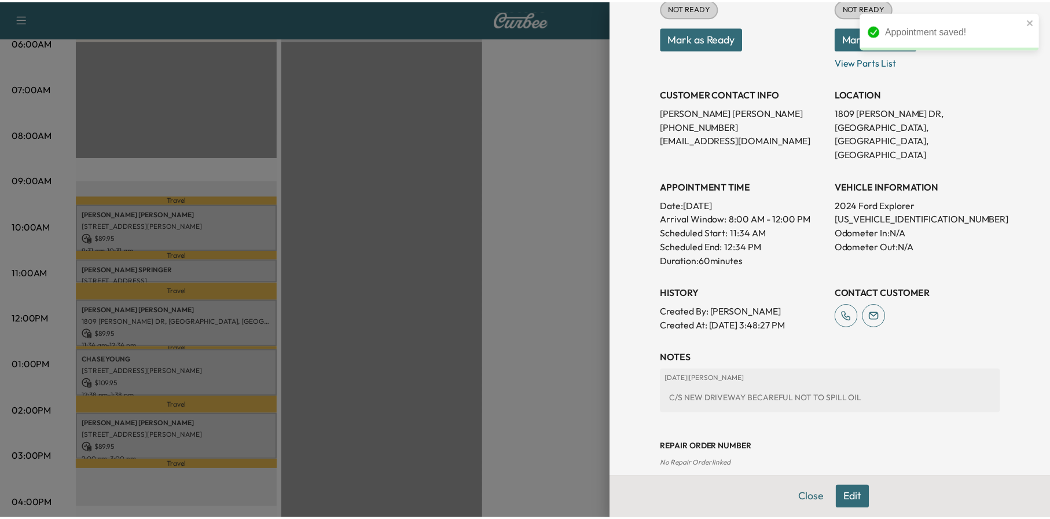
scroll to position [166, 0]
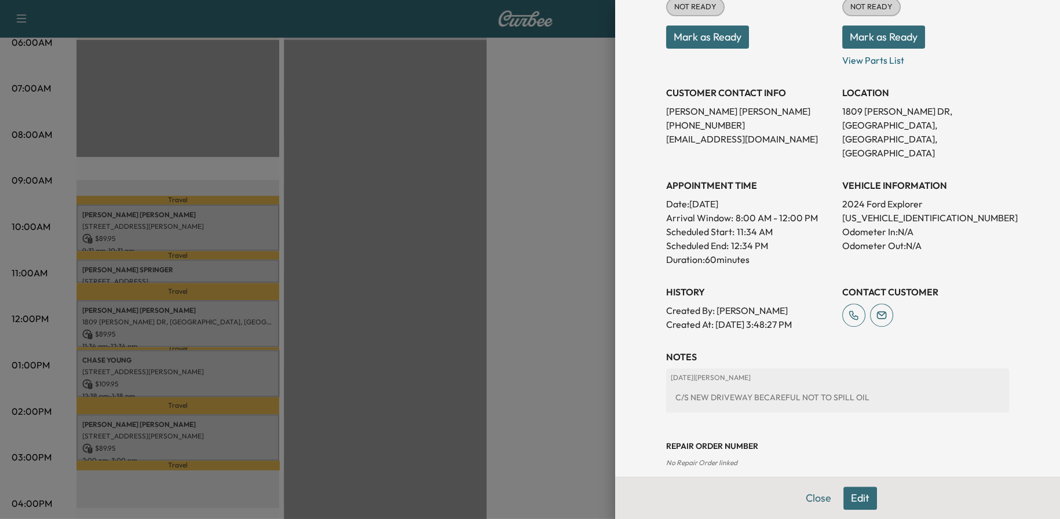
click at [552, 324] on div at bounding box center [530, 259] width 1060 height 519
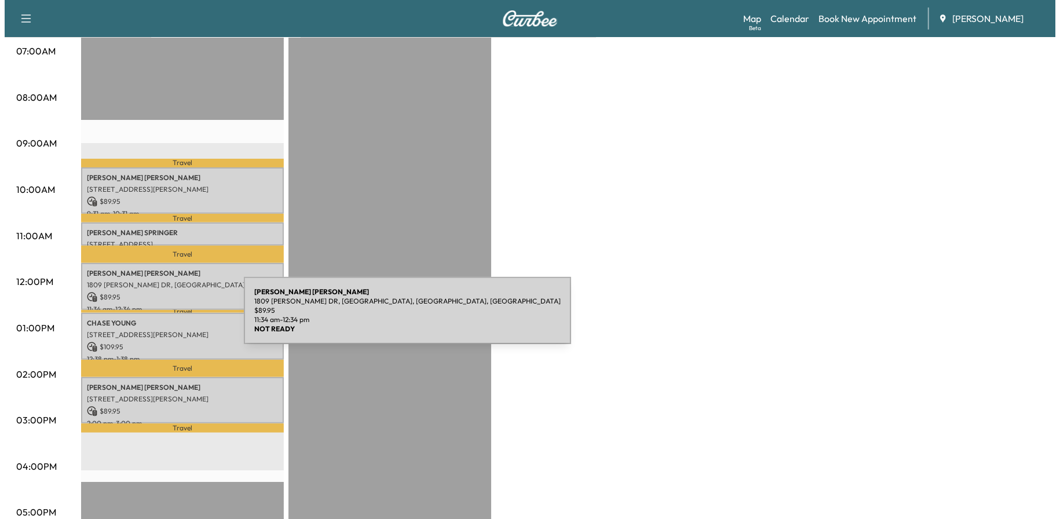
scroll to position [289, 0]
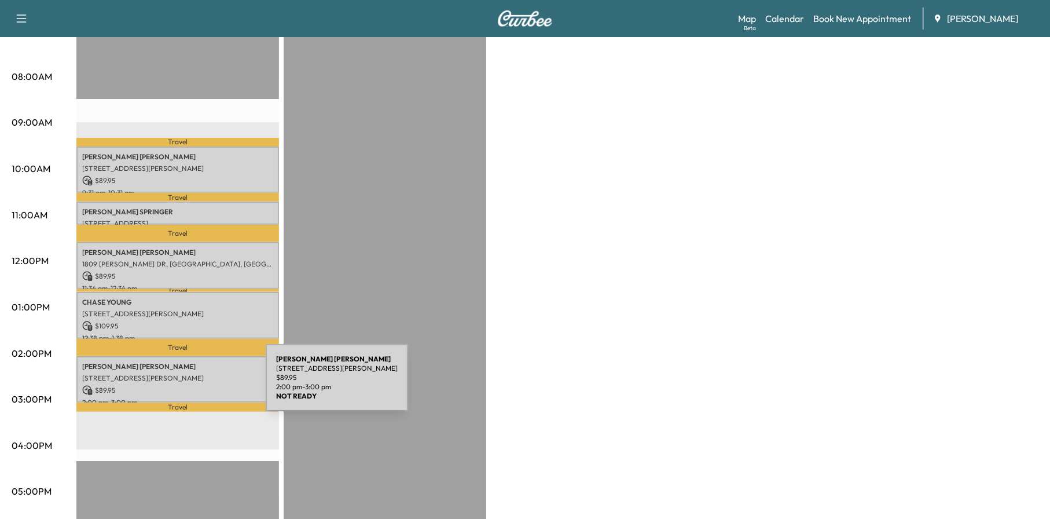
click at [179, 385] on p "$ 89.95" at bounding box center [177, 390] width 191 height 10
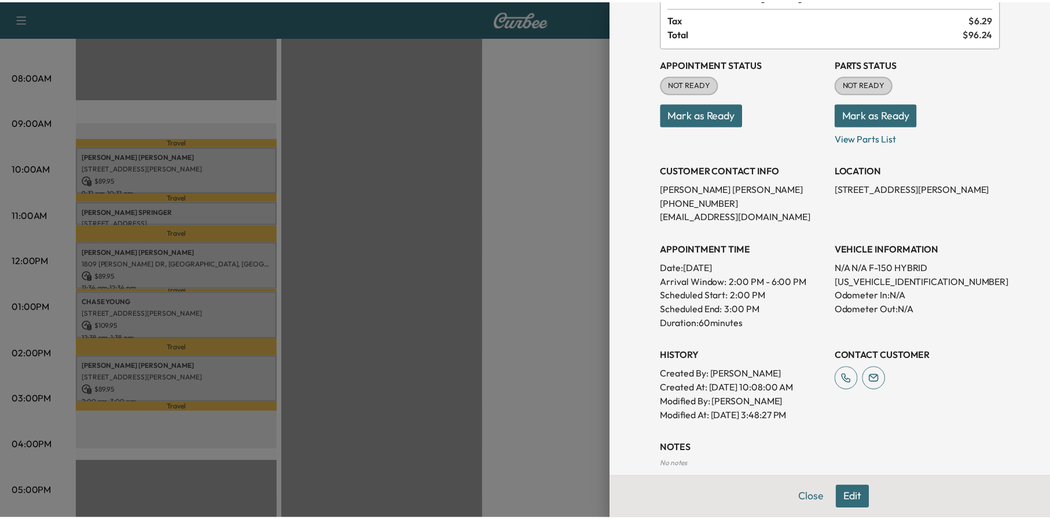
scroll to position [150, 0]
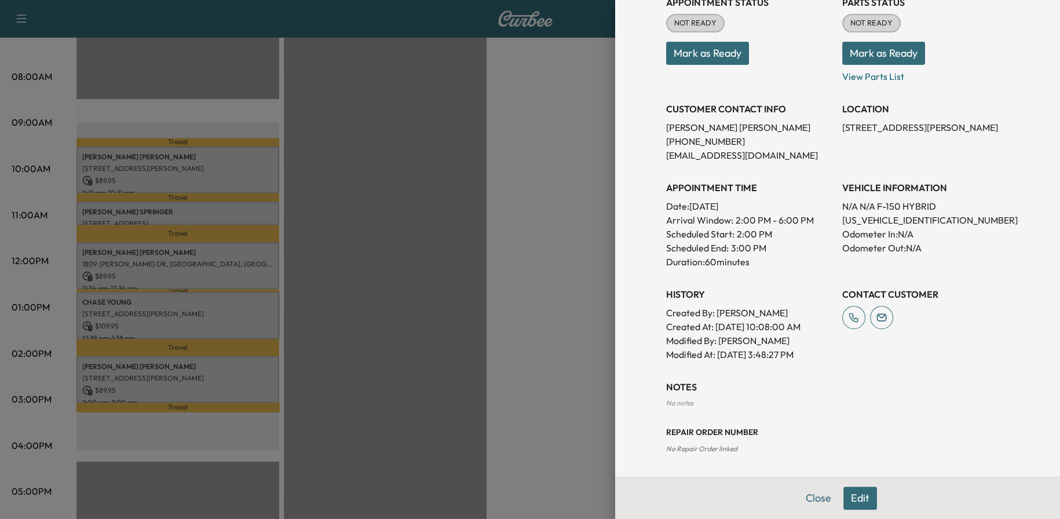
click at [811, 493] on button "Close" at bounding box center [818, 497] width 41 height 23
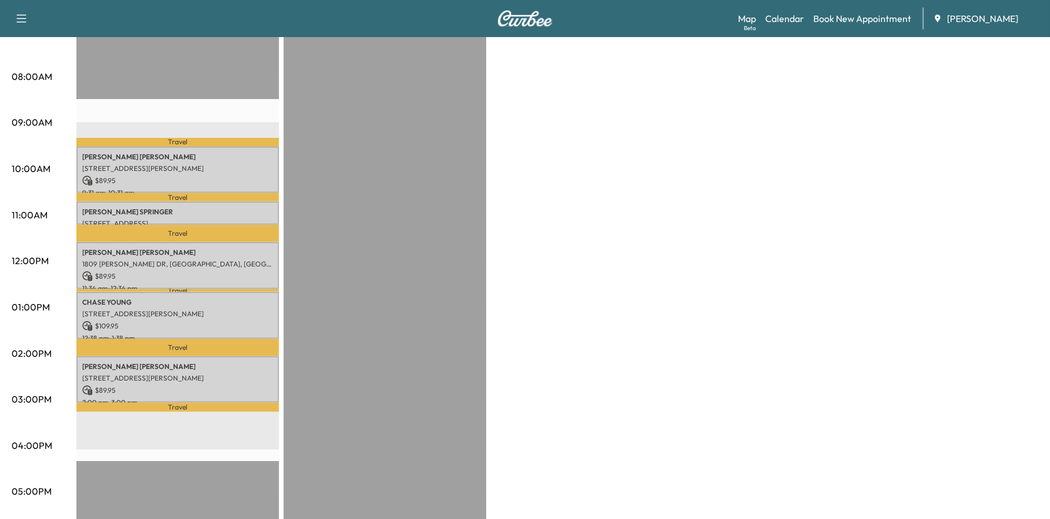
click at [134, 124] on div "Travel [PERSON_NAME] [STREET_ADDRESS][PERSON_NAME] $ 89.95 9:31 am - 10:31 am T…" at bounding box center [177, 356] width 203 height 748
